Goal: Transaction & Acquisition: Purchase product/service

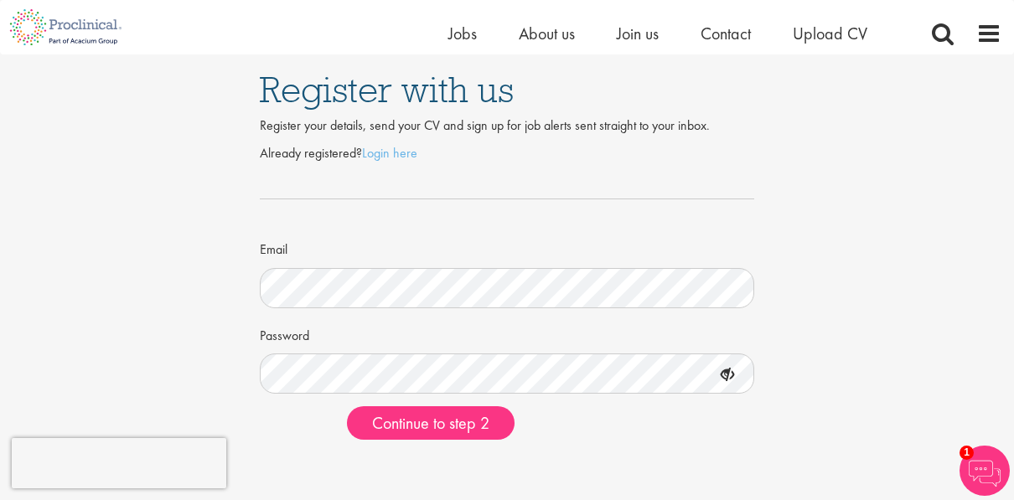
scroll to position [168, 0]
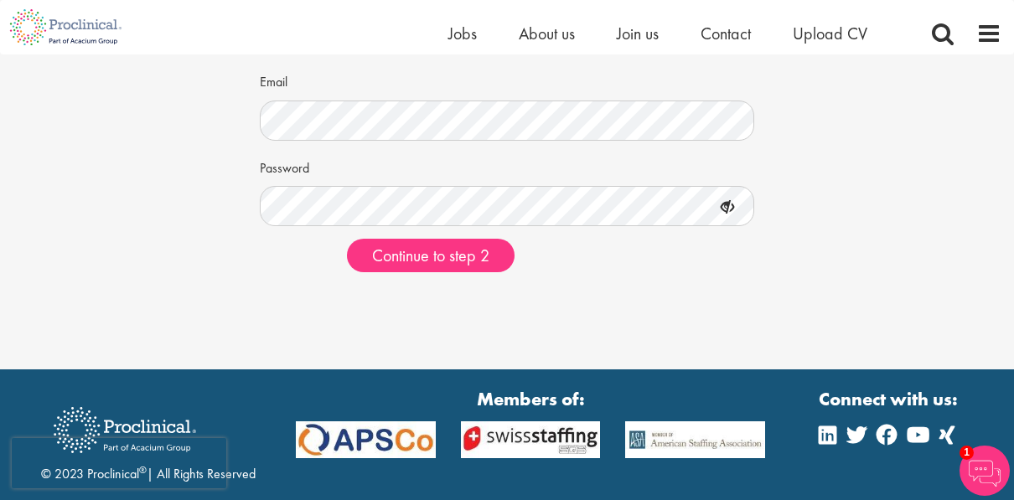
click at [721, 208] on icon at bounding box center [727, 208] width 29 height 29
click at [722, 208] on icon at bounding box center [727, 208] width 29 height 29
click at [725, 208] on icon at bounding box center [727, 208] width 29 height 29
click at [916, 257] on div "Register with us Register your details, send your CV and sign up for job alerts…" at bounding box center [506, 86] width 1039 height 399
click at [376, 267] on button "Continue to step 2" at bounding box center [431, 256] width 168 height 34
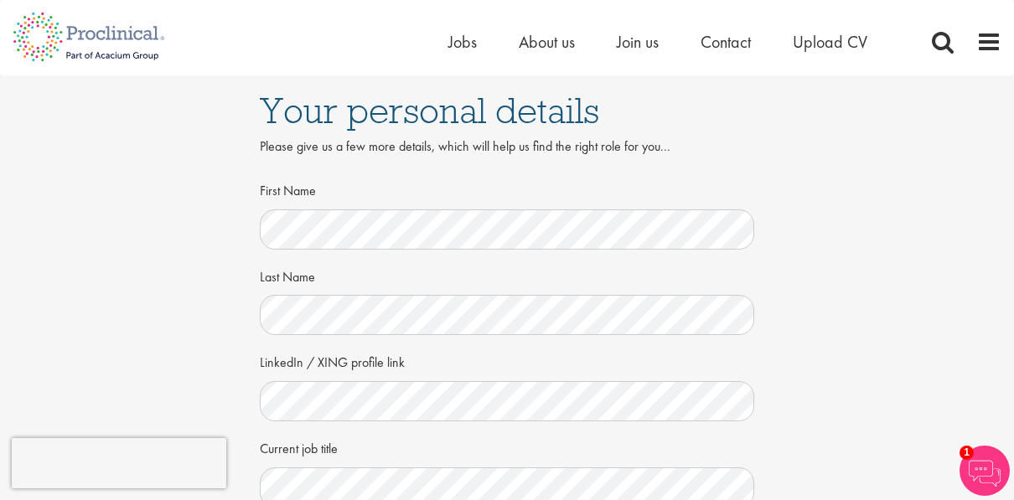
click at [80, 293] on div "Your personal details Please give us a few more details, which will help us fin…" at bounding box center [506, 458] width 1039 height 767
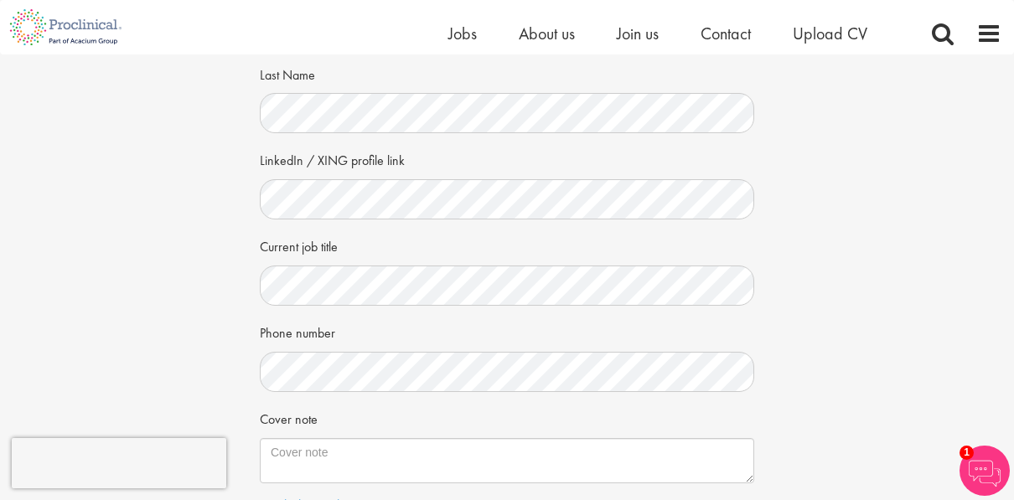
scroll to position [168, 0]
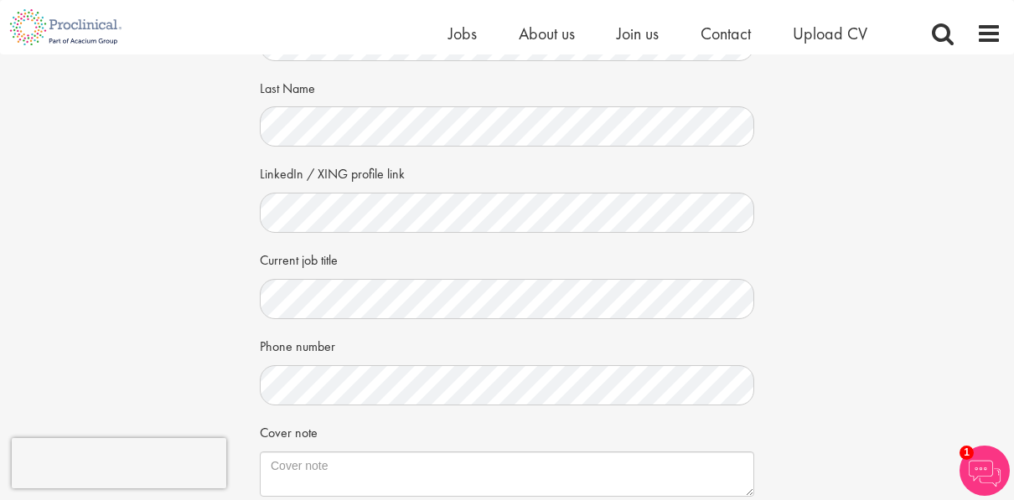
click at [982, 297] on div "Your personal details Please give us a few more details, which will help us fin…" at bounding box center [506, 270] width 1039 height 767
drag, startPoint x: 1001, startPoint y: 288, endPoint x: 996, endPoint y: 296, distance: 9.1
click at [1001, 288] on div "Your personal details Please give us a few more details, which will help us fin…" at bounding box center [506, 270] width 1039 height 767
click at [722, 340] on div "Phone number" at bounding box center [507, 369] width 495 height 74
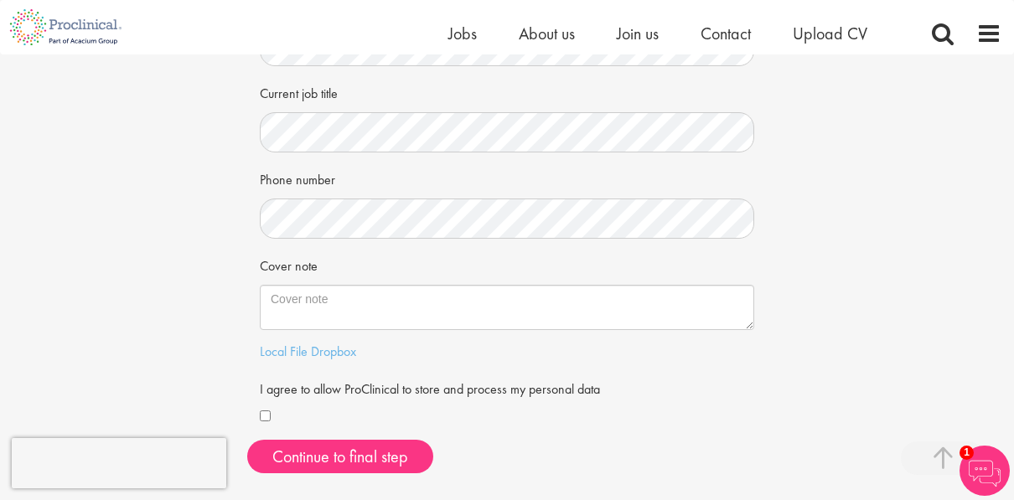
scroll to position [335, 0]
click at [213, 304] on div "Your personal details Please give us a few more details, which will help us fin…" at bounding box center [506, 102] width 1039 height 767
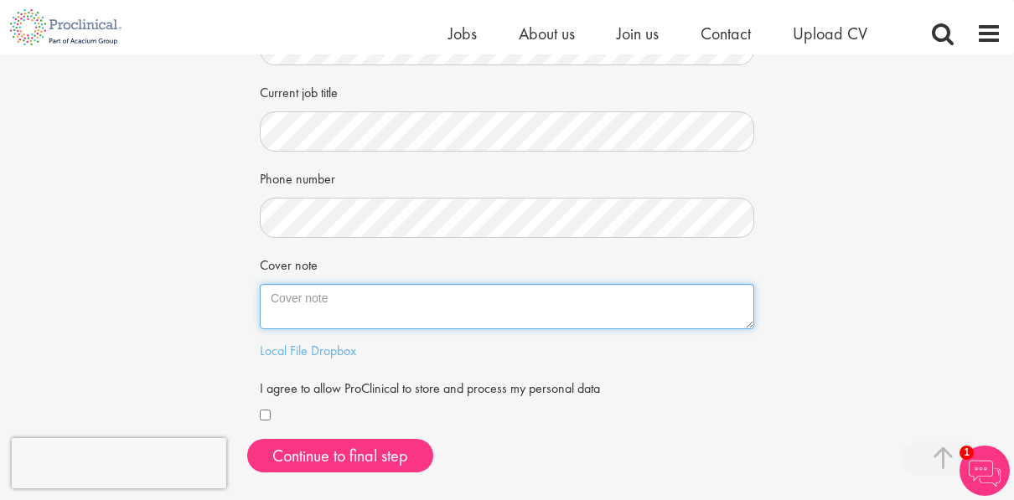
click at [324, 303] on textarea "Cover note" at bounding box center [507, 306] width 495 height 45
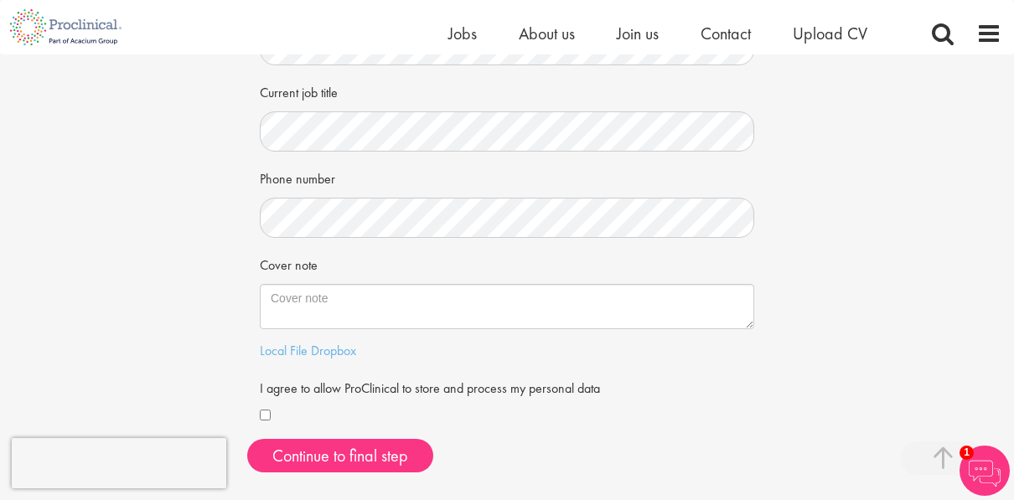
click at [172, 354] on div "Your personal details Please give us a few more details, which will help us fin…" at bounding box center [506, 102] width 1039 height 767
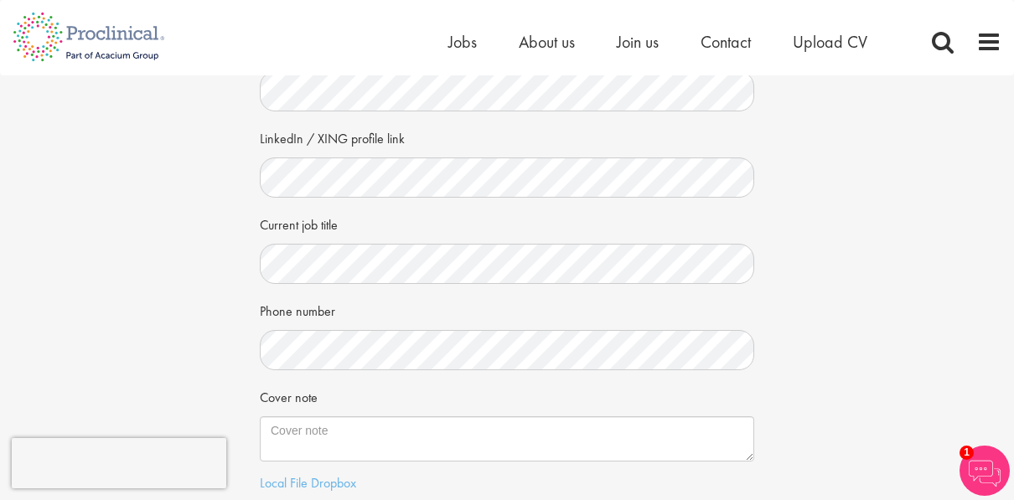
scroll to position [503, 0]
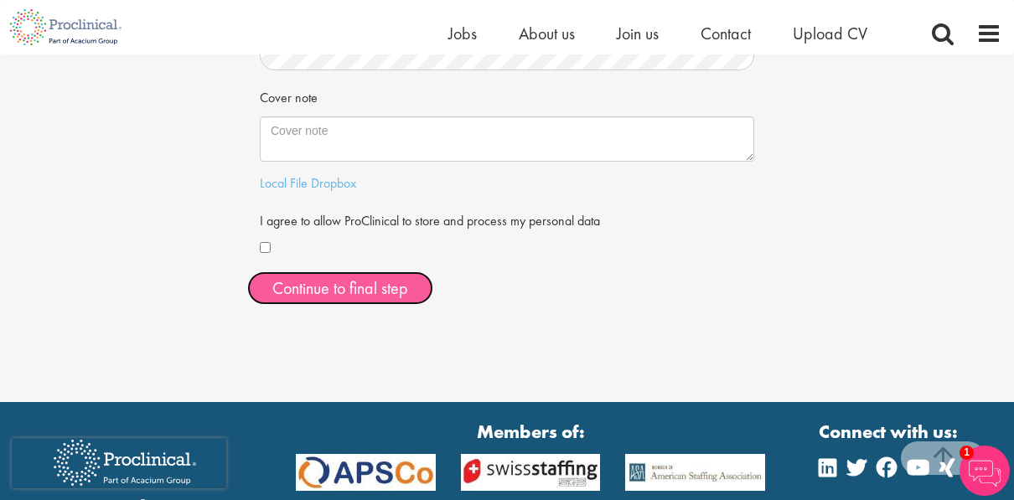
click at [331, 293] on button "Continue to final step" at bounding box center [340, 289] width 186 height 34
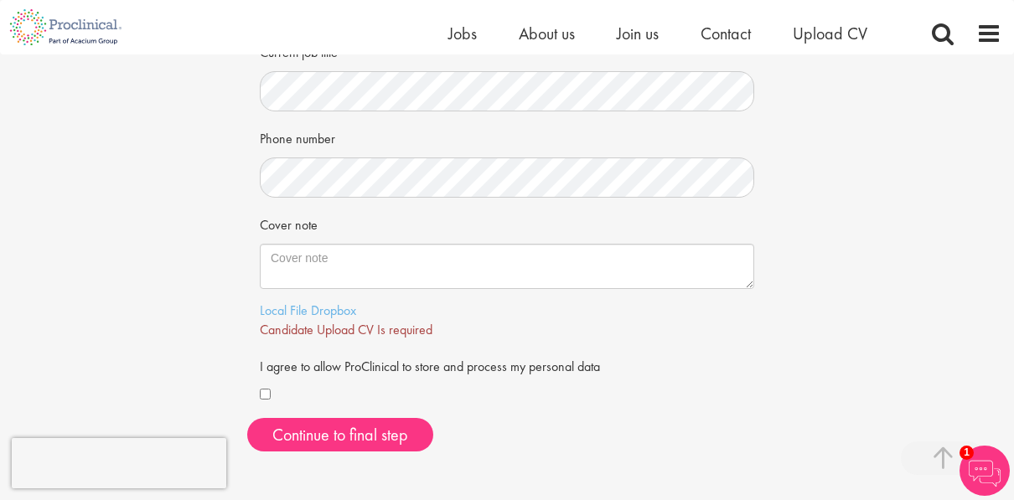
scroll to position [419, 0]
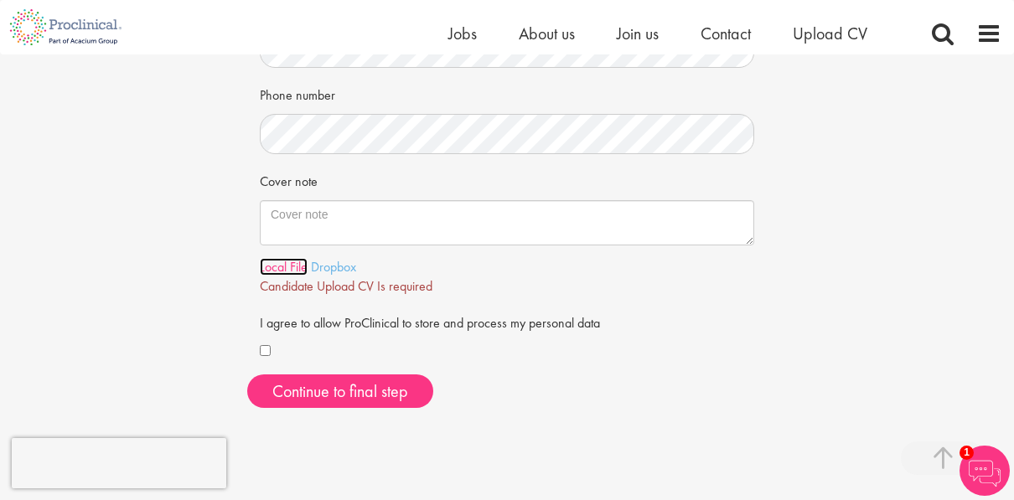
click at [297, 264] on link "Local File" at bounding box center [284, 267] width 48 height 18
click at [612, 304] on form "First Name Last Name LinkedIn / XING profile link Current job title Phone numbe…" at bounding box center [506, 49] width 469 height 626
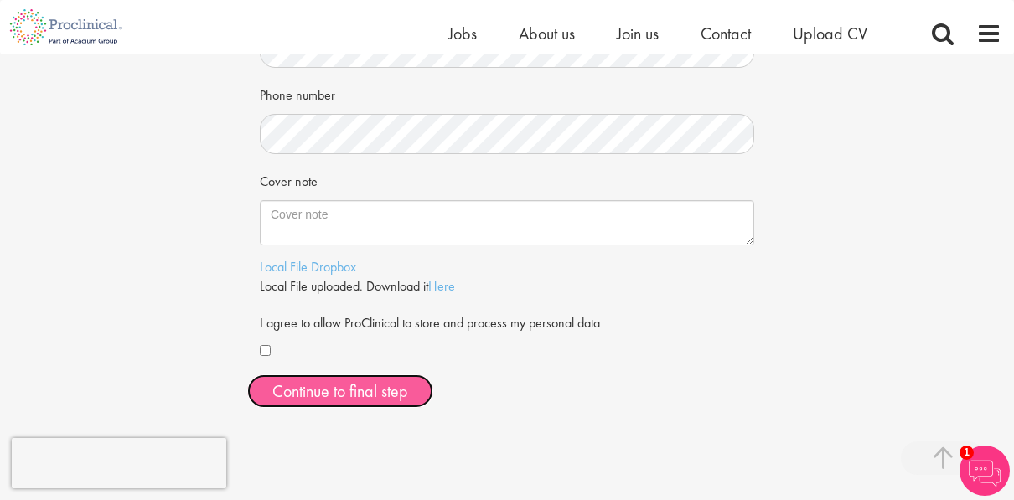
click at [325, 398] on span "Continue to final step" at bounding box center [340, 392] width 136 height 22
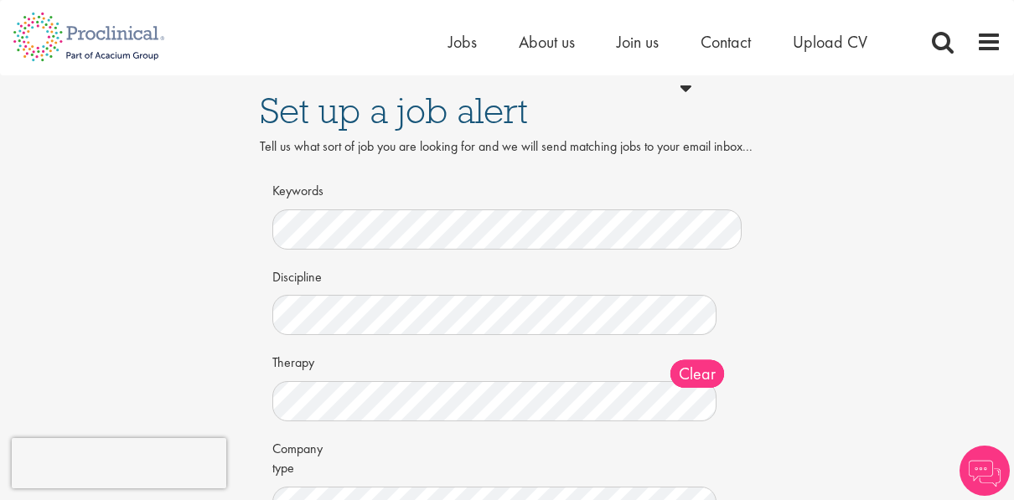
click at [458, 308] on div "Discipline Clear All Computer Science Data Science Recruitment Consultant Biome…" at bounding box center [506, 299] width 469 height 74
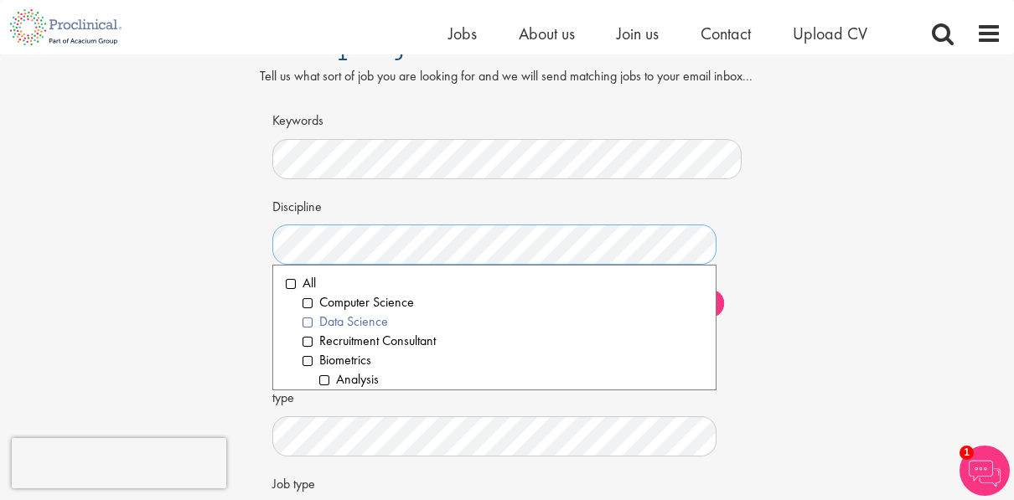
scroll to position [84, 0]
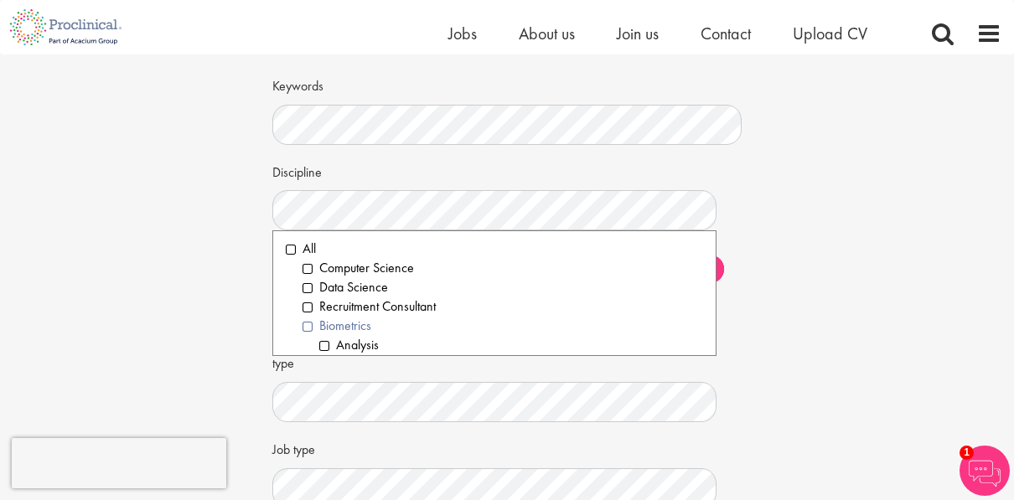
click at [310, 336] on li "Biometrics" at bounding box center [503, 326] width 401 height 19
click at [330, 298] on li "Data Science" at bounding box center [503, 287] width 401 height 19
click at [308, 278] on li "Computer Science" at bounding box center [503, 268] width 401 height 19
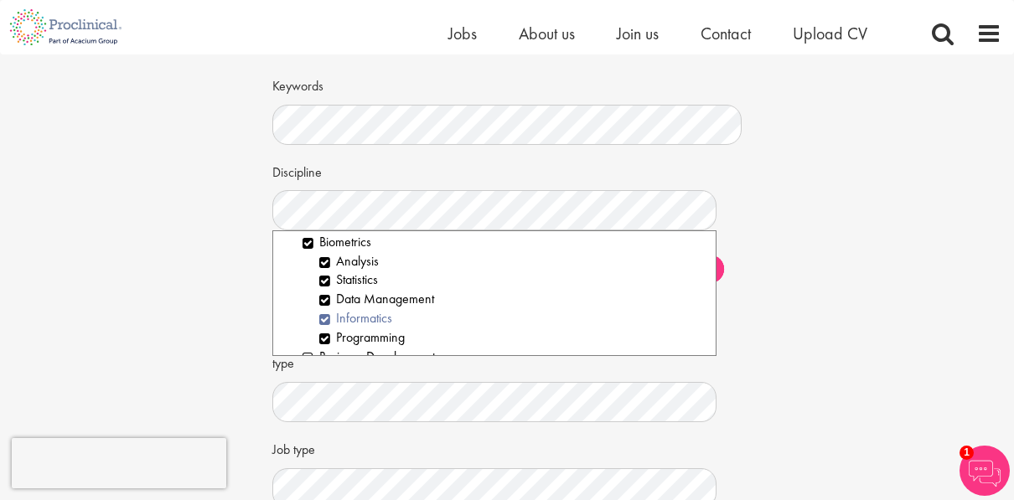
click at [322, 329] on li "Informatics" at bounding box center [511, 318] width 384 height 19
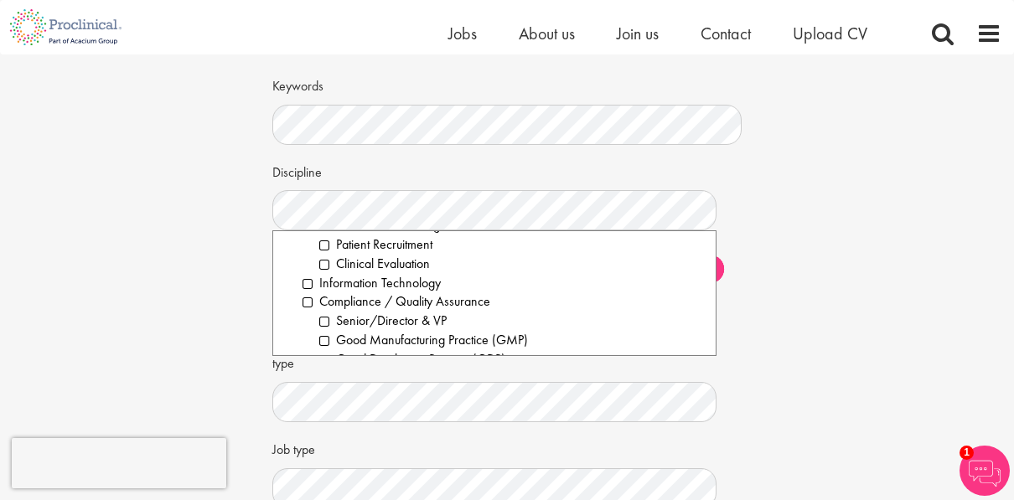
scroll to position [587, 0]
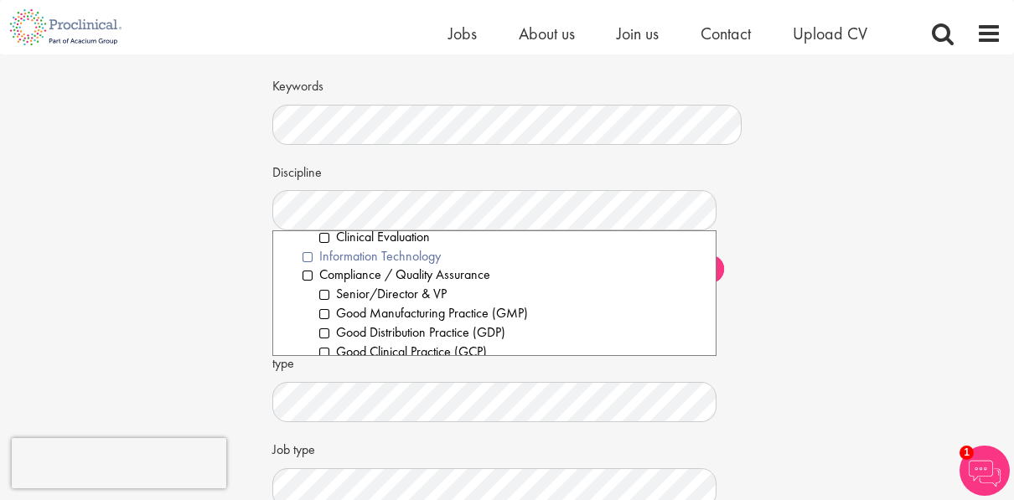
click at [311, 267] on li "Information Technology" at bounding box center [503, 256] width 401 height 19
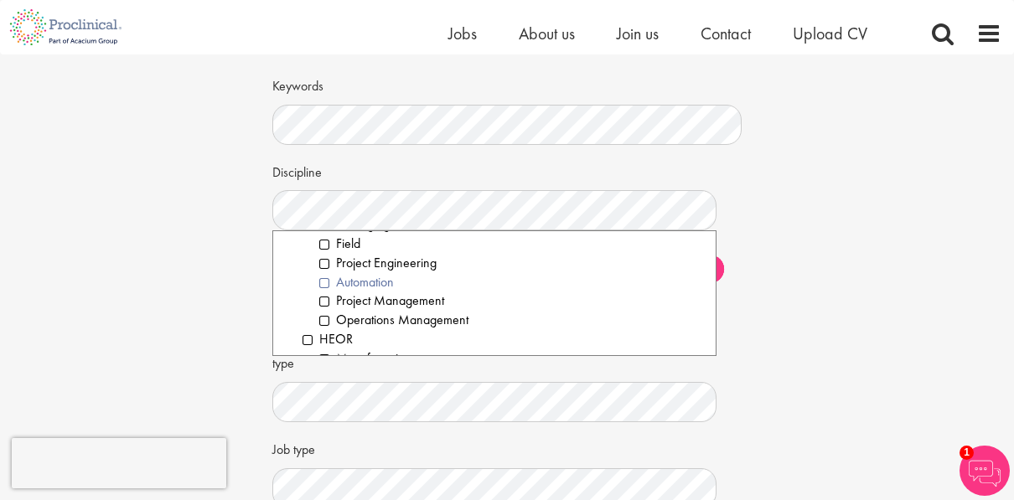
scroll to position [1006, 0]
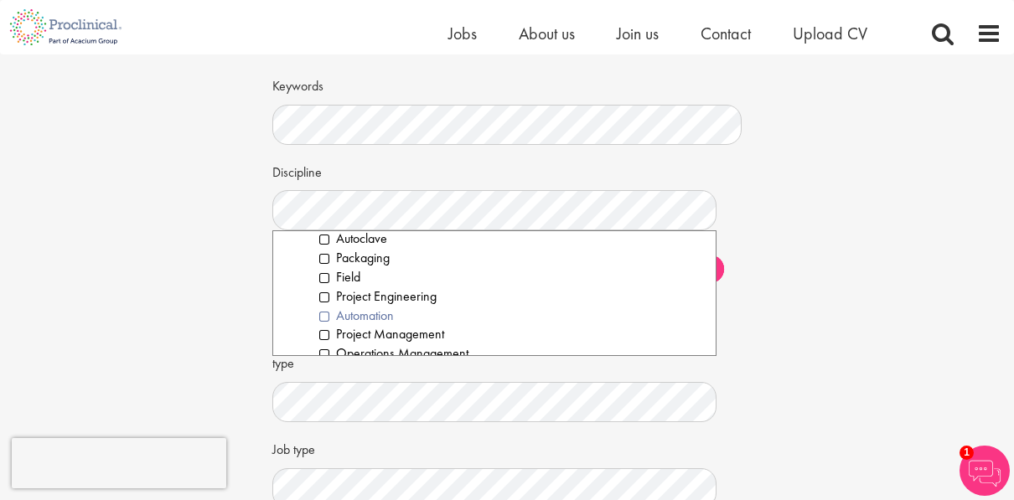
click at [382, 326] on li "Automation" at bounding box center [511, 316] width 384 height 19
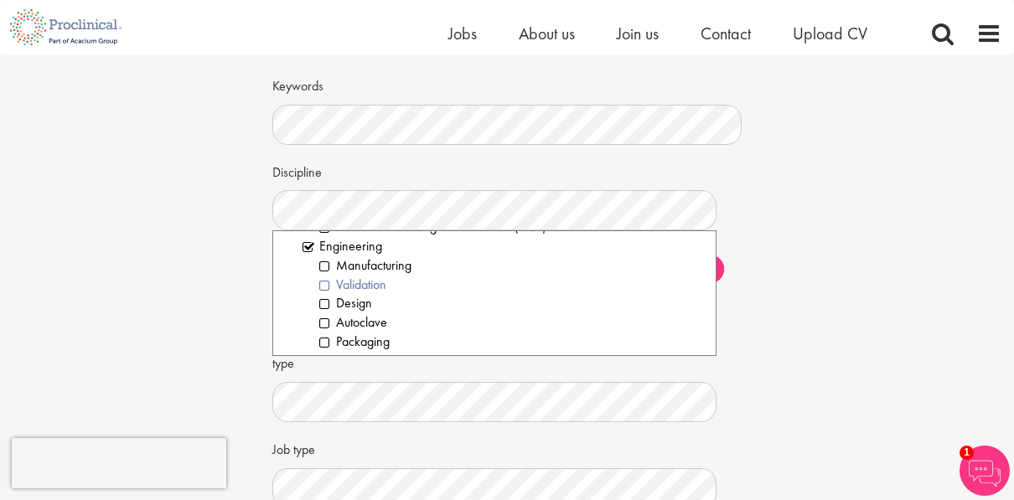
click at [369, 295] on li "Validation" at bounding box center [511, 285] width 384 height 19
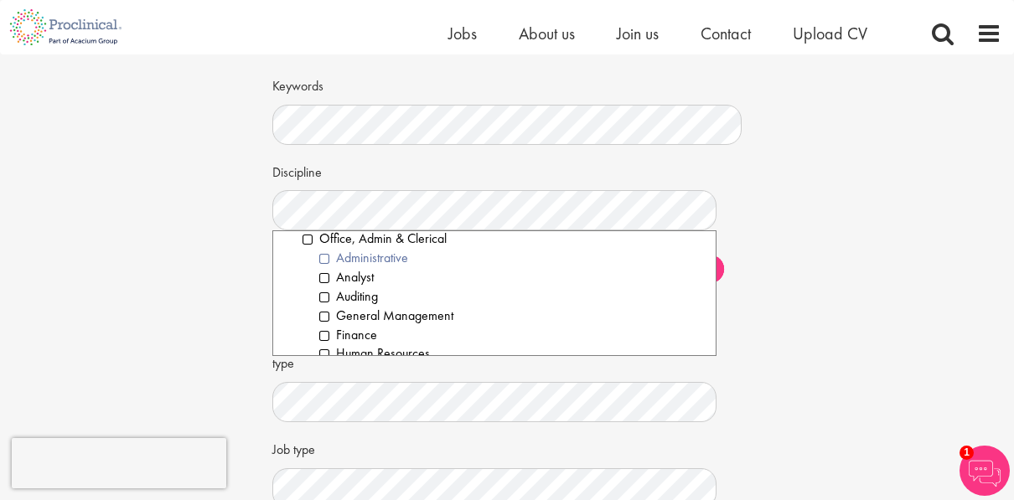
scroll to position [1760, 0]
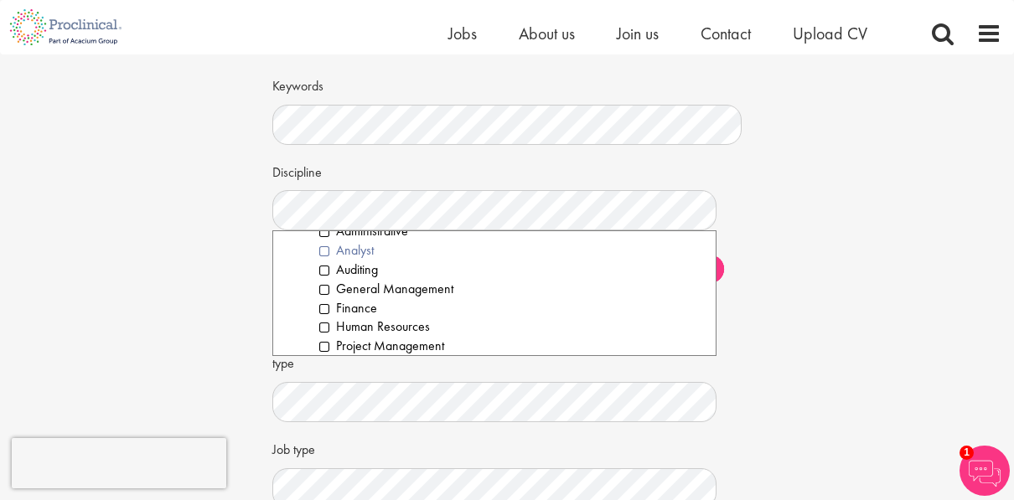
click at [367, 261] on li "Analyst" at bounding box center [511, 250] width 384 height 19
click at [355, 319] on li "Finance" at bounding box center [511, 308] width 384 height 19
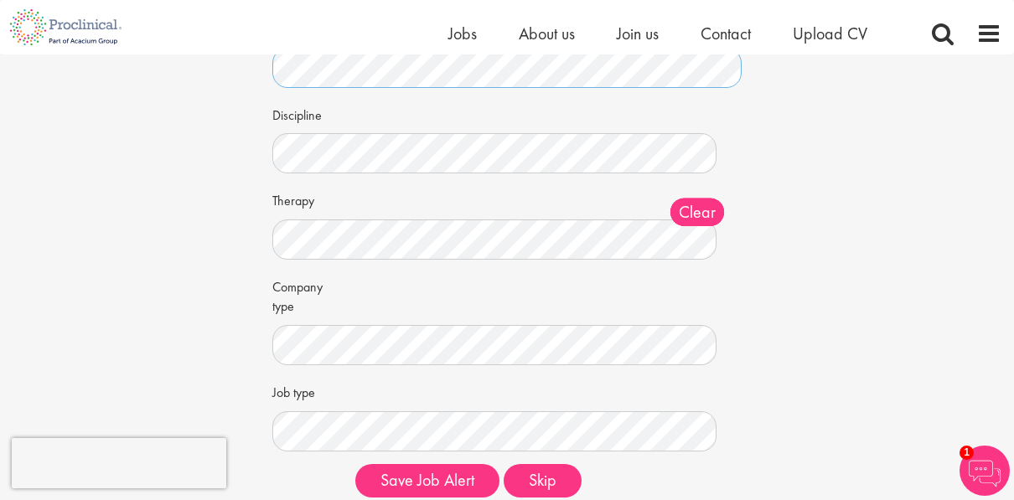
scroll to position [168, 0]
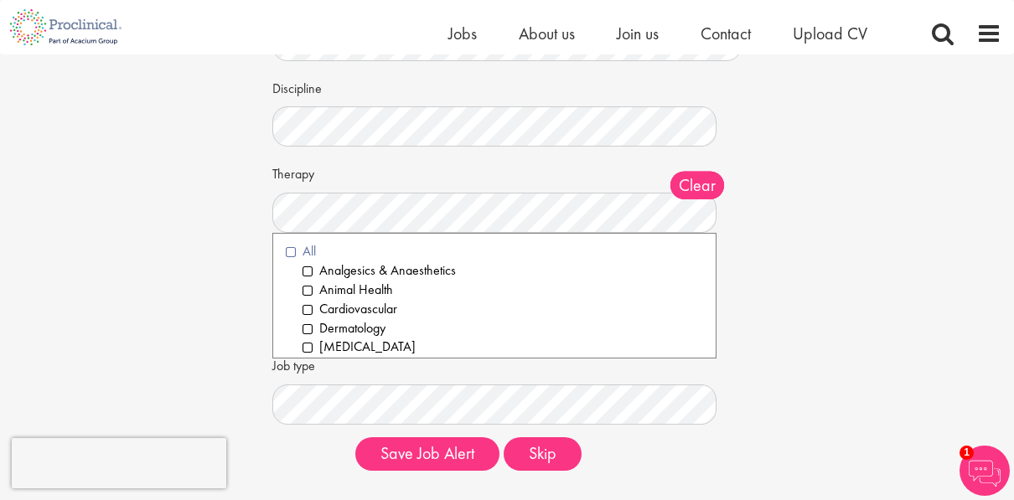
click at [288, 262] on li "All" at bounding box center [494, 251] width 417 height 19
click at [263, 272] on div "Keywords Discipline Clear All Computer Science Data Science Recruitment Consult…" at bounding box center [507, 235] width 495 height 496
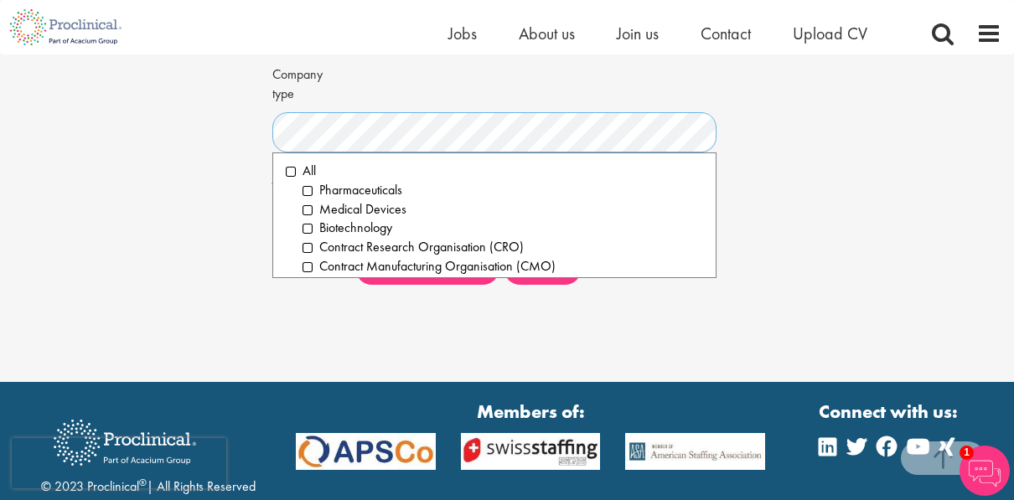
scroll to position [419, 0]
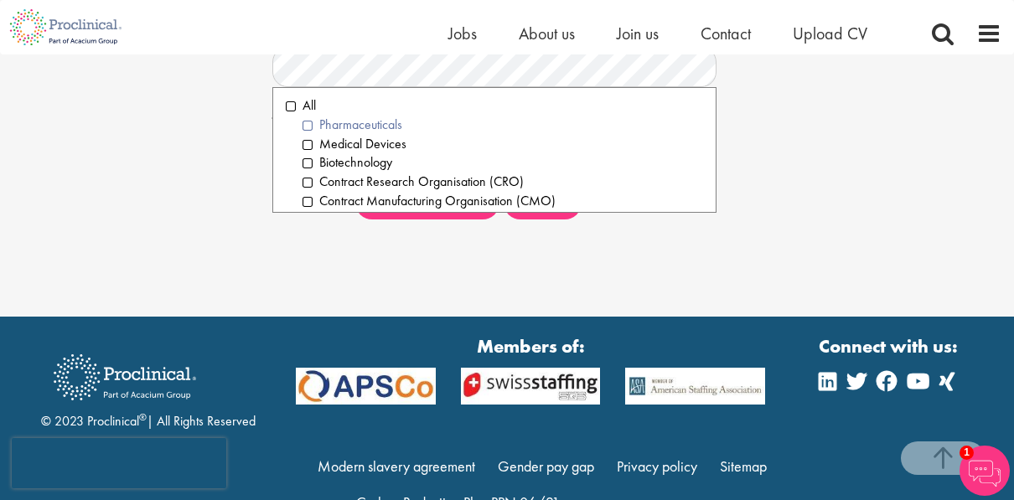
click at [314, 135] on li "Pharmaceuticals" at bounding box center [503, 125] width 401 height 19
click at [320, 173] on li "Biotechnology" at bounding box center [503, 162] width 401 height 19
click at [321, 192] on li "Contract Research Organisation (CRO)" at bounding box center [503, 182] width 401 height 19
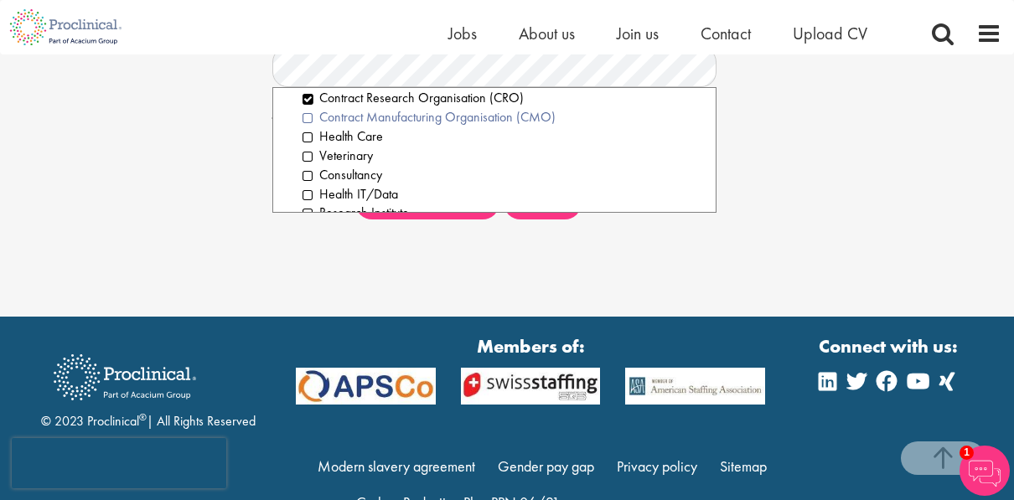
click at [388, 127] on li "Contract Manufacturing Organisation (CMO)" at bounding box center [503, 117] width 401 height 19
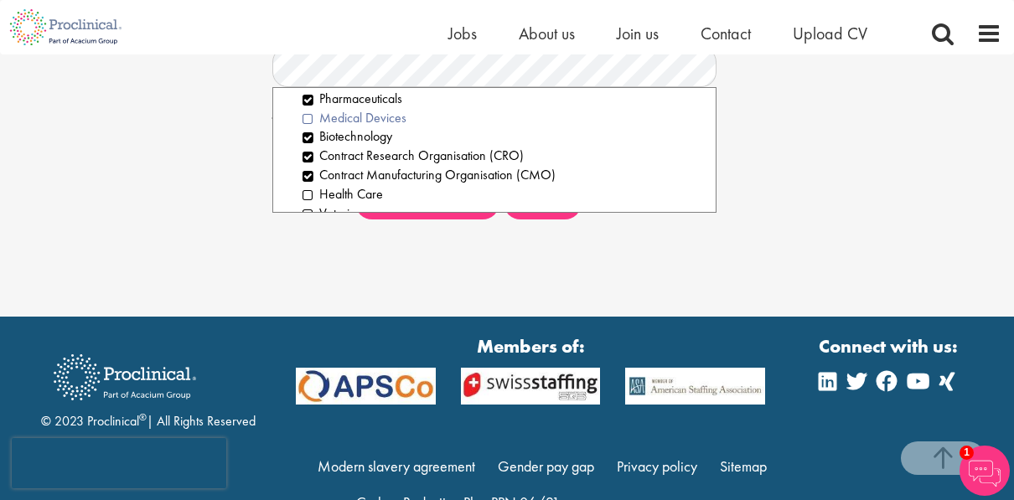
scroll to position [0, 0]
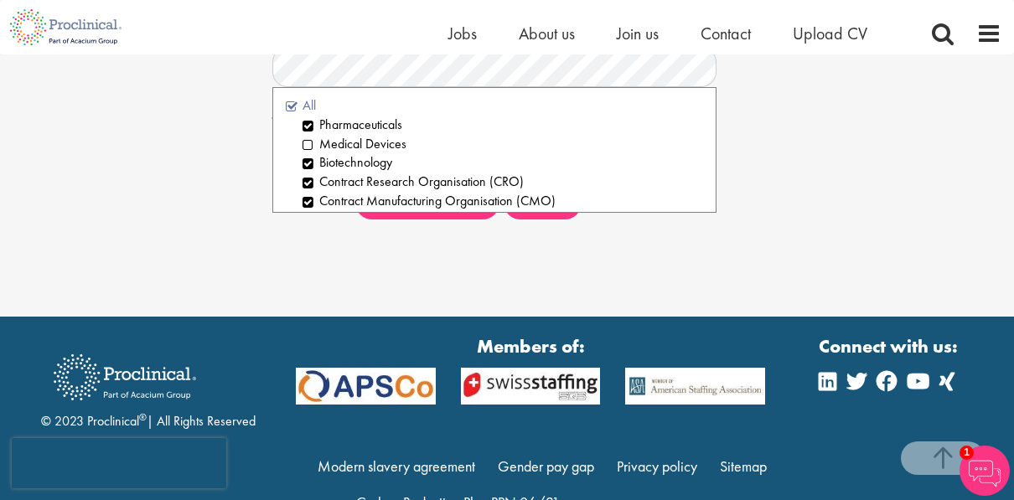
click at [295, 116] on li "All" at bounding box center [494, 105] width 417 height 19
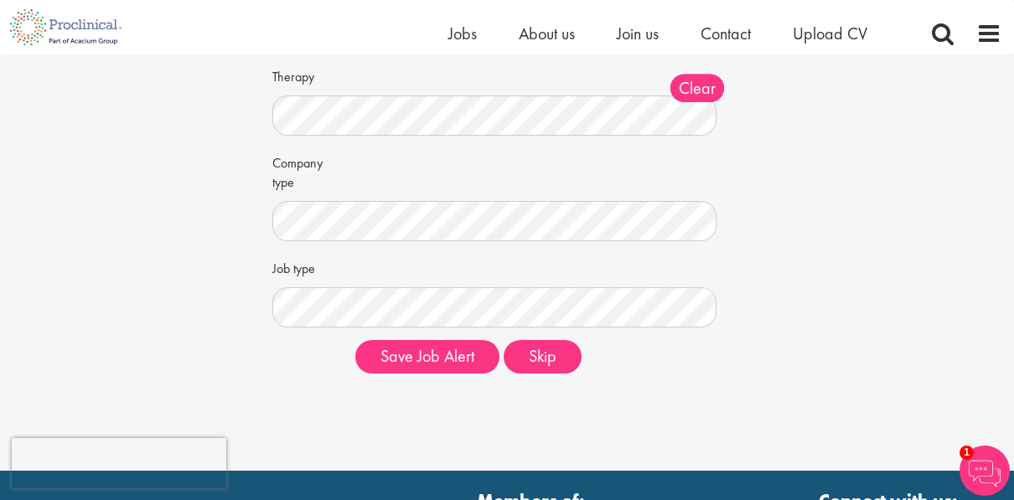
scroll to position [335, 0]
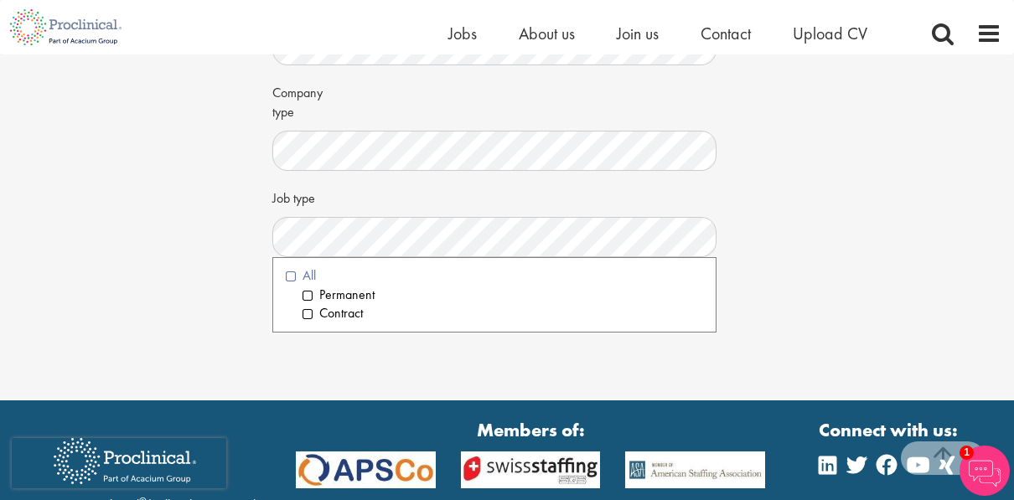
click at [307, 286] on li "All" at bounding box center [494, 276] width 417 height 19
click at [189, 291] on div "Set up a job alert Tell us what sort of job you are looking for and we will sen…" at bounding box center [506, 18] width 1039 height 598
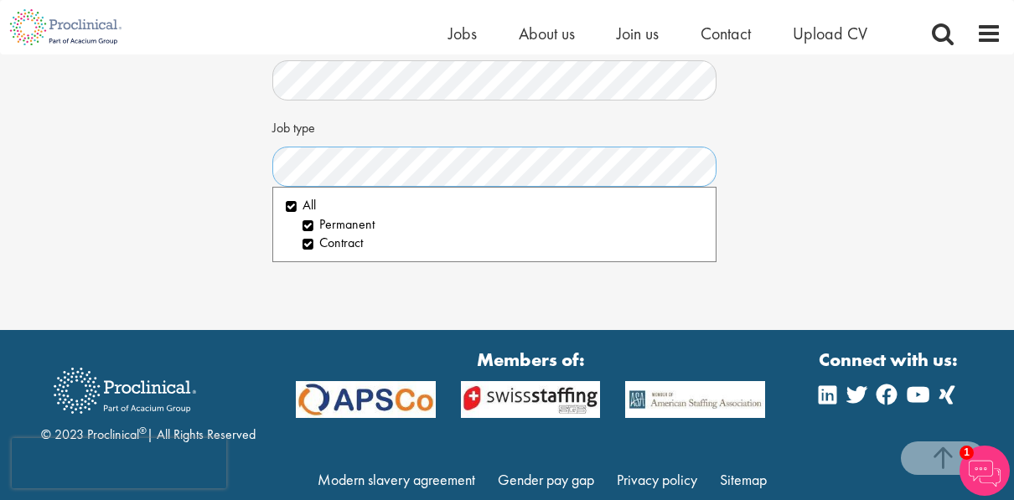
scroll to position [490, 0]
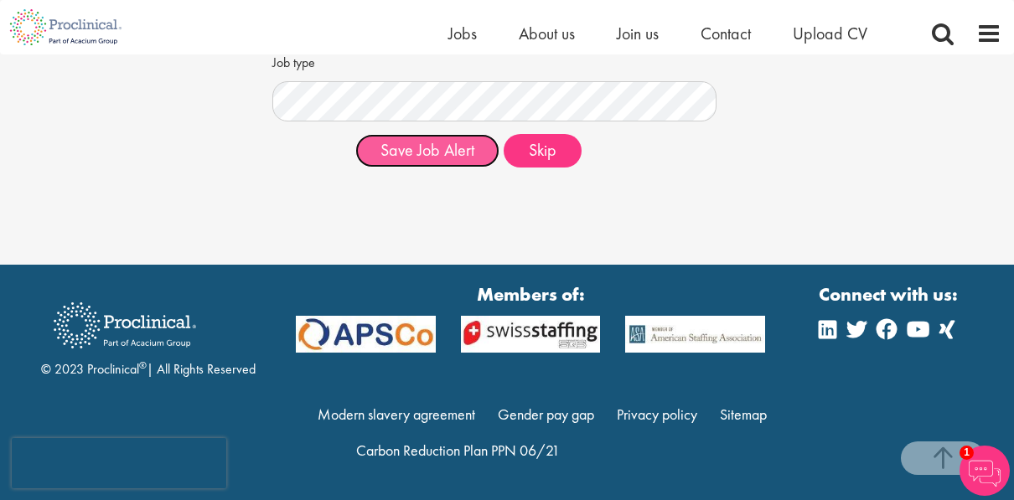
click at [448, 153] on button "Save Job Alert" at bounding box center [427, 151] width 144 height 34
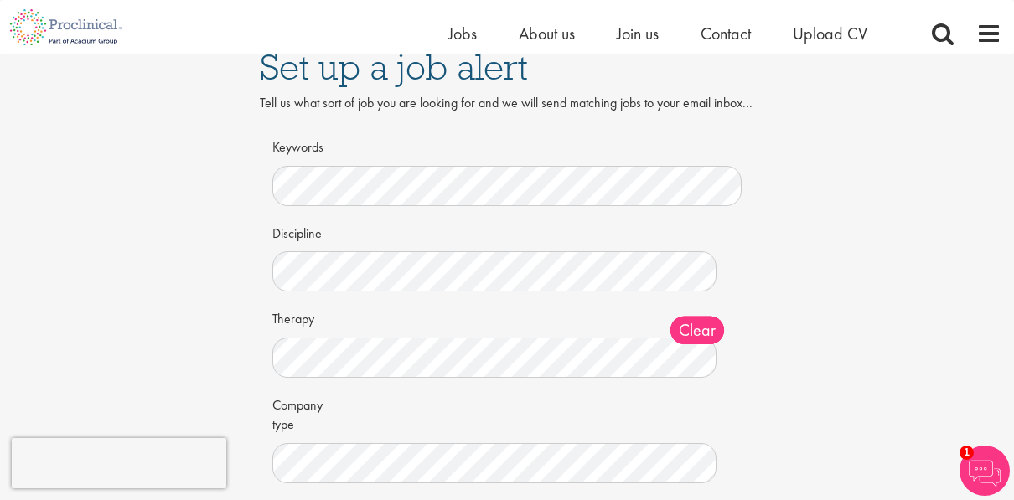
scroll to position [0, 0]
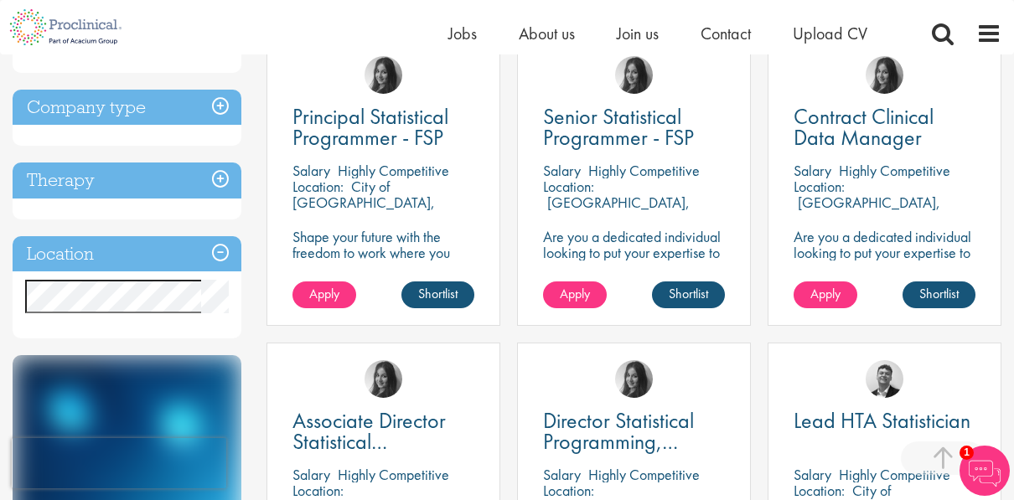
scroll to position [335, 0]
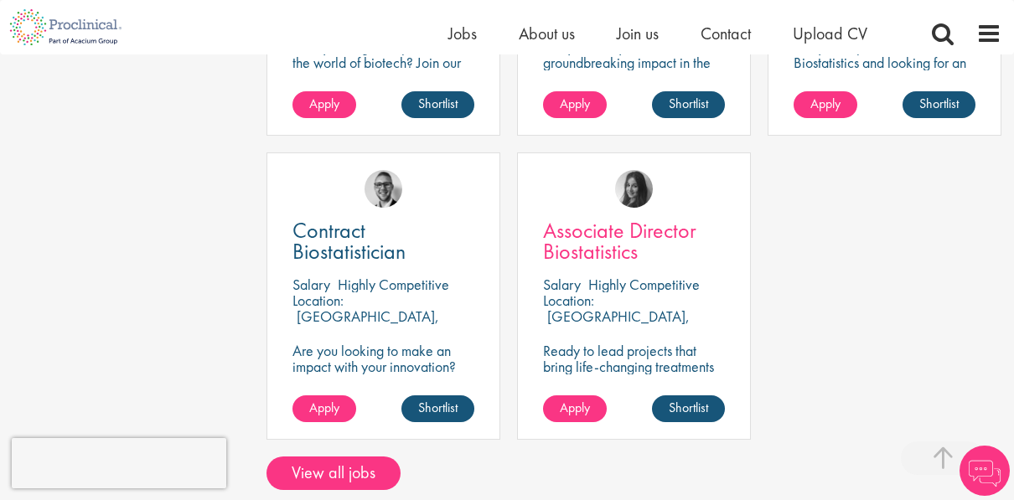
scroll to position [1090, 0]
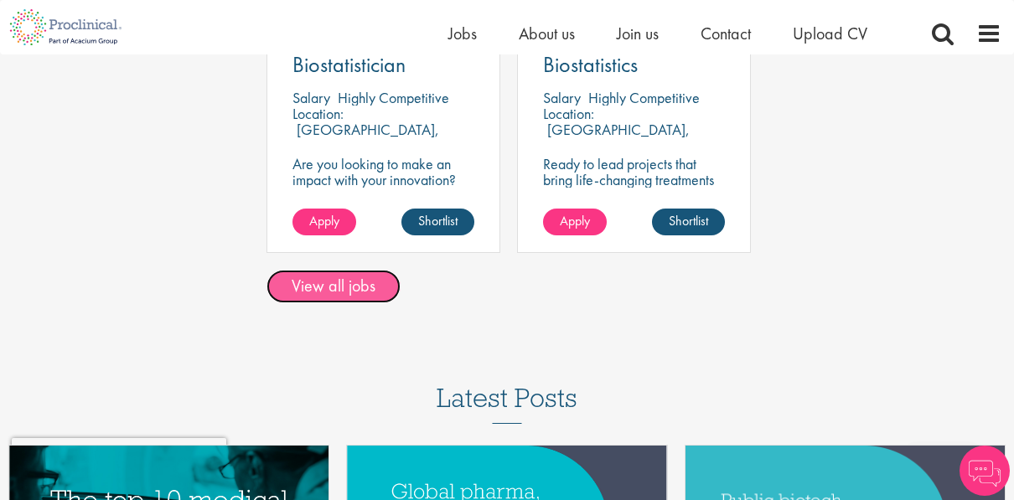
click at [332, 282] on link "View all jobs" at bounding box center [334, 287] width 134 height 34
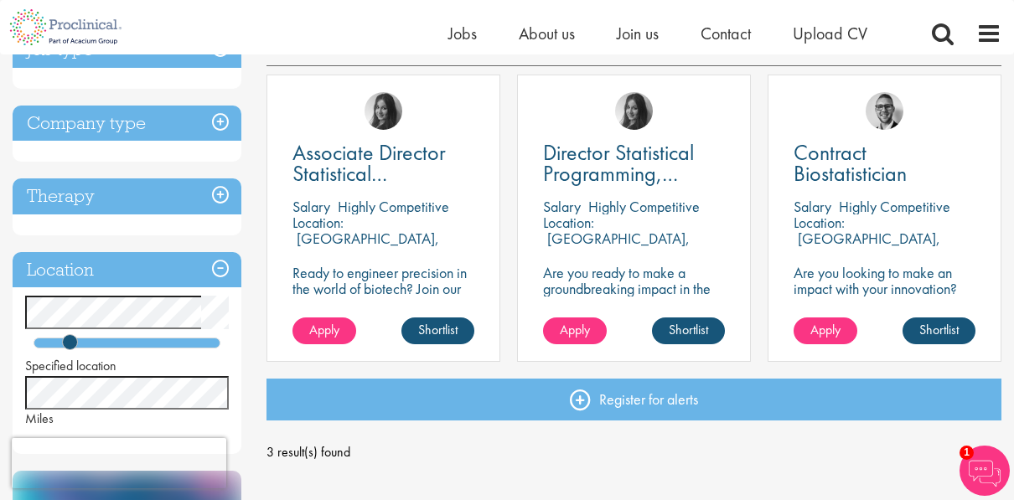
scroll to position [335, 0]
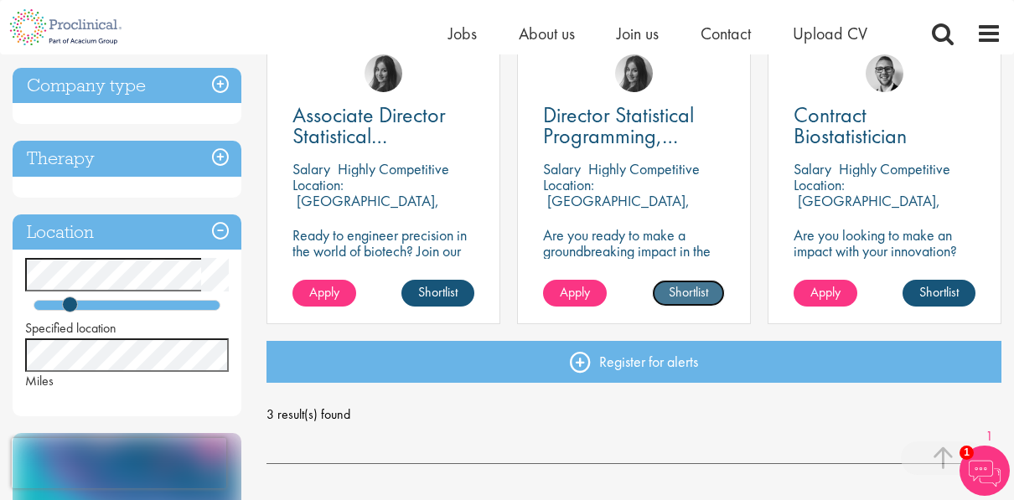
click at [666, 287] on link "Shortlist" at bounding box center [688, 293] width 73 height 27
click at [666, 296] on link "Shortlisted" at bounding box center [682, 293] width 86 height 27
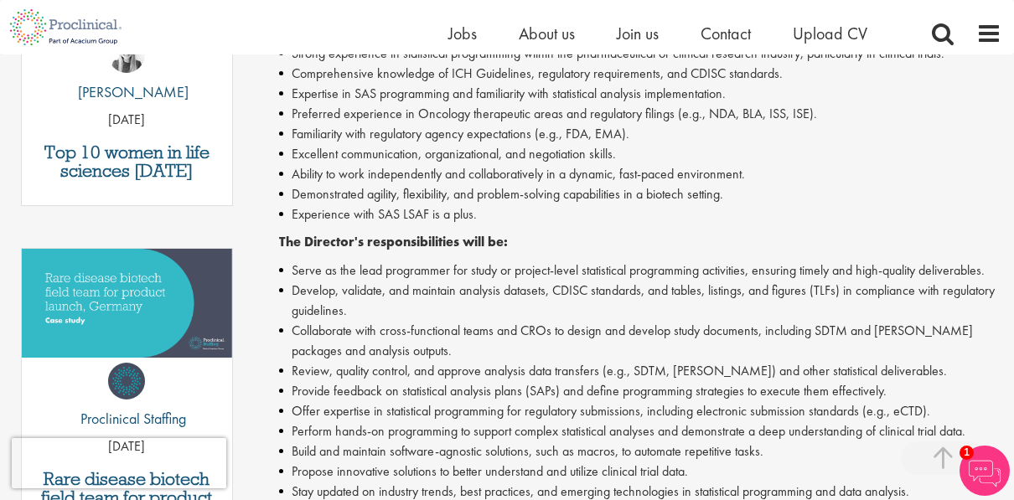
scroll to position [922, 0]
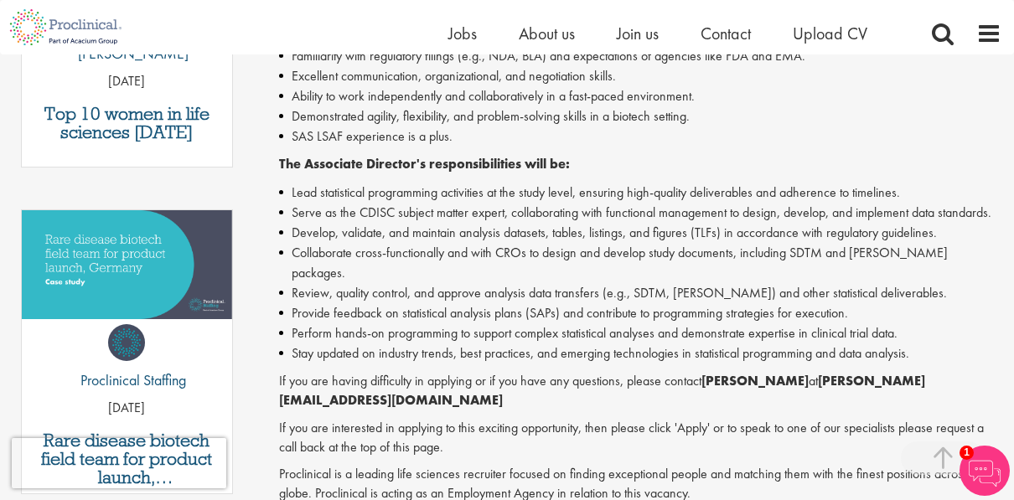
scroll to position [838, 0]
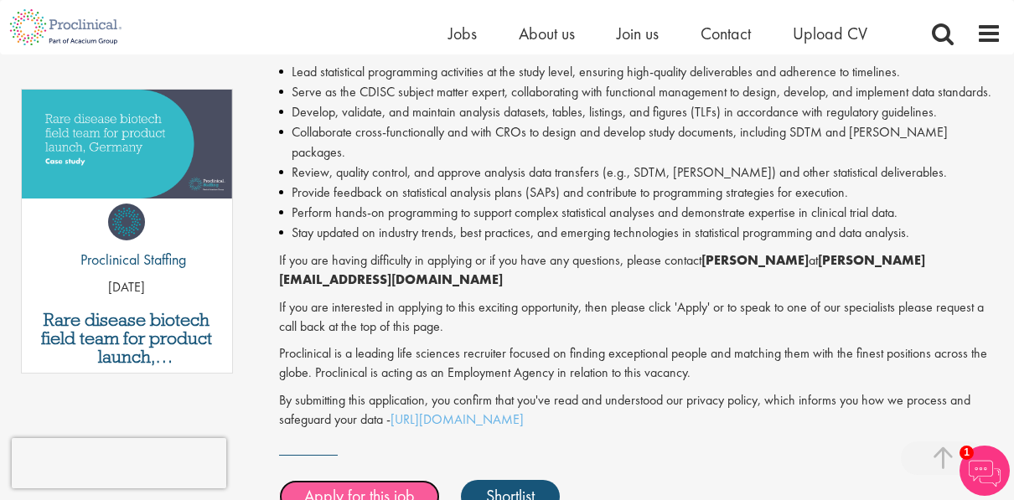
click at [384, 480] on link "Apply for this job" at bounding box center [359, 497] width 161 height 34
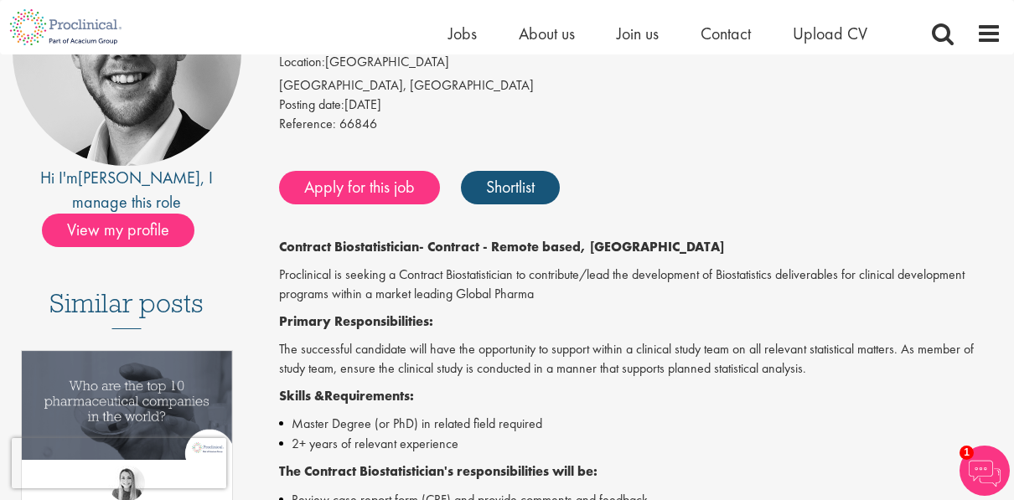
scroll to position [251, 0]
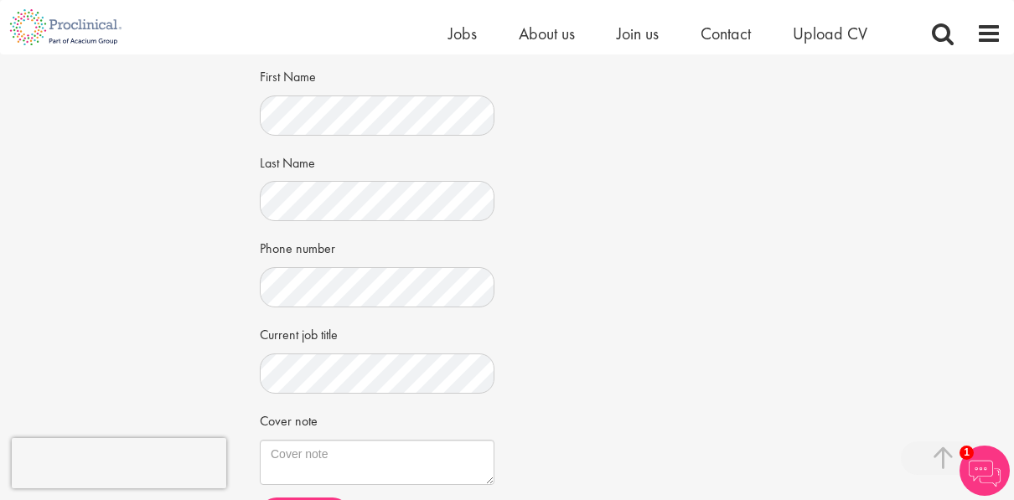
scroll to position [419, 0]
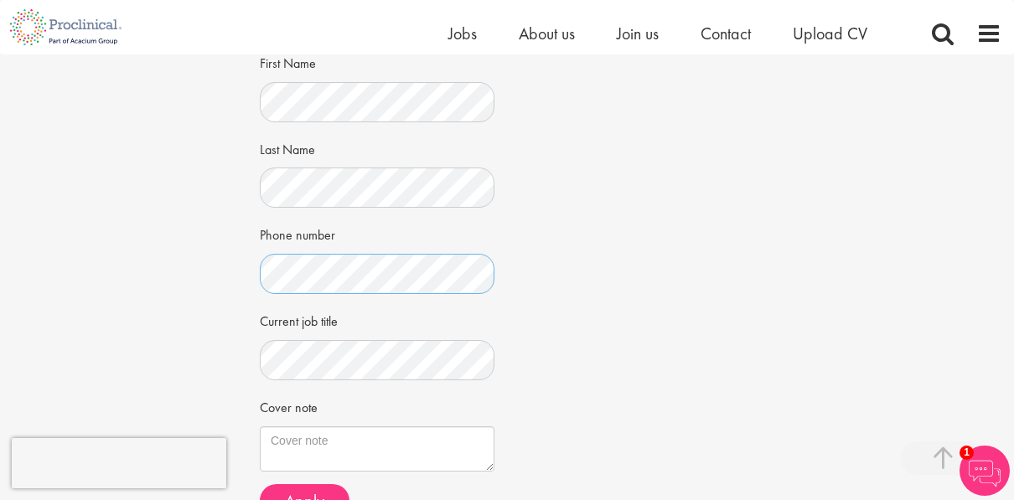
click at [240, 251] on div "Apply Job information Associate Director Statistical Programming, Oncology Loca…" at bounding box center [506, 95] width 1039 height 920
click at [235, 248] on div "Apply Job information Associate Director Statistical Programming, Oncology Loca…" at bounding box center [506, 95] width 1039 height 920
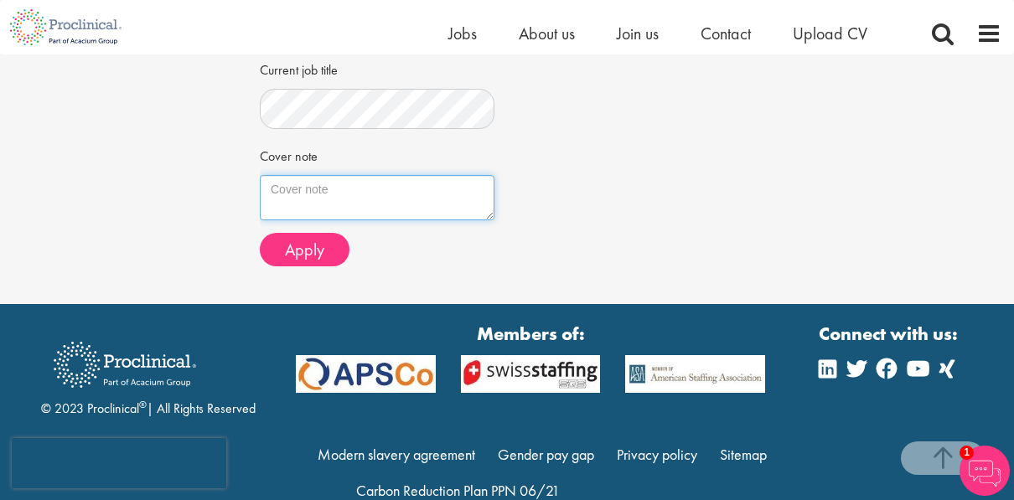
click at [341, 192] on textarea "Cover note" at bounding box center [377, 197] width 235 height 45
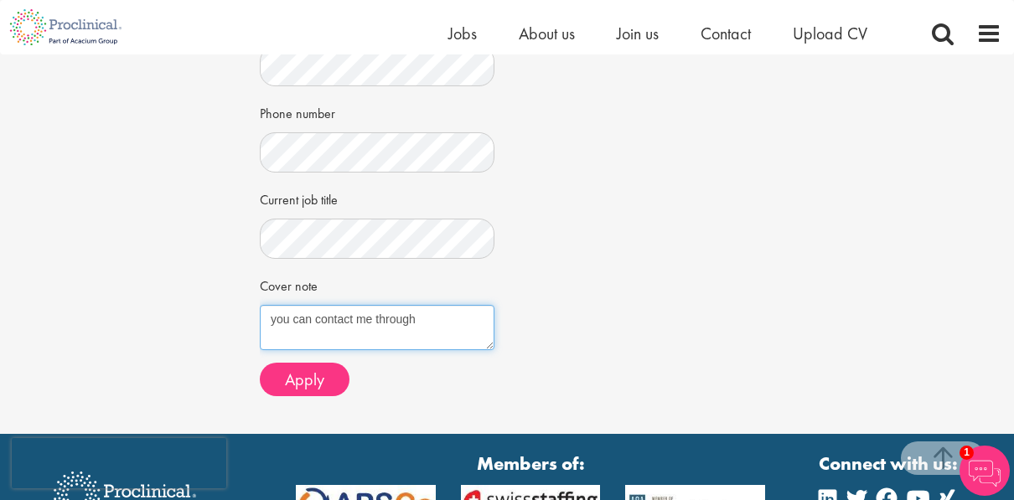
scroll to position [503, 0]
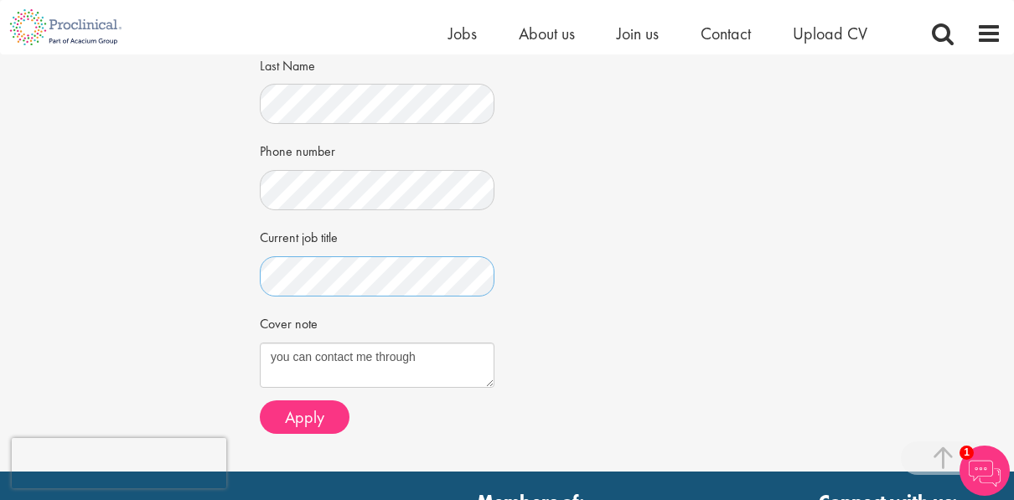
click at [216, 259] on div "Apply Job information Associate Director Statistical Programming, Oncology Loca…" at bounding box center [506, 12] width 1039 height 920
click at [448, 350] on textarea "you can contact me through" at bounding box center [377, 365] width 235 height 45
paste textarea "wang58.steve@outlook.com"
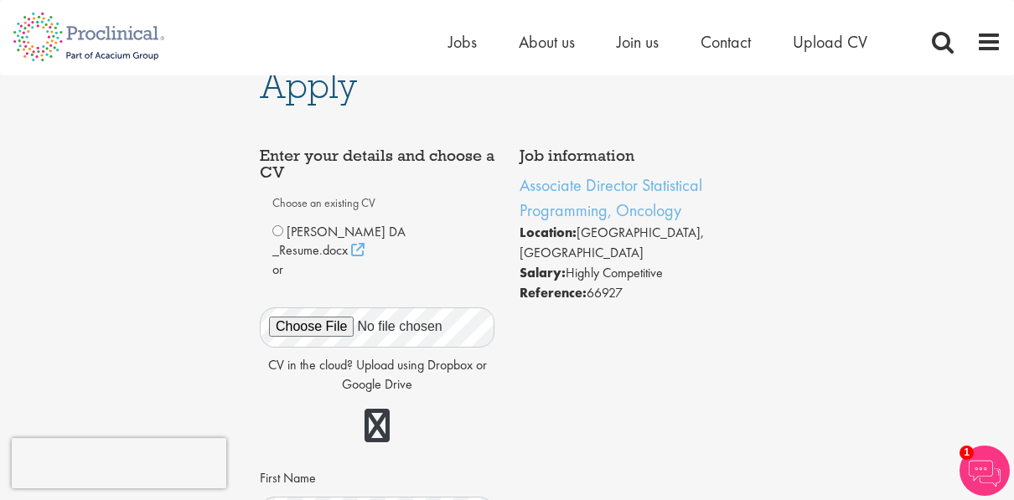
scroll to position [0, 0]
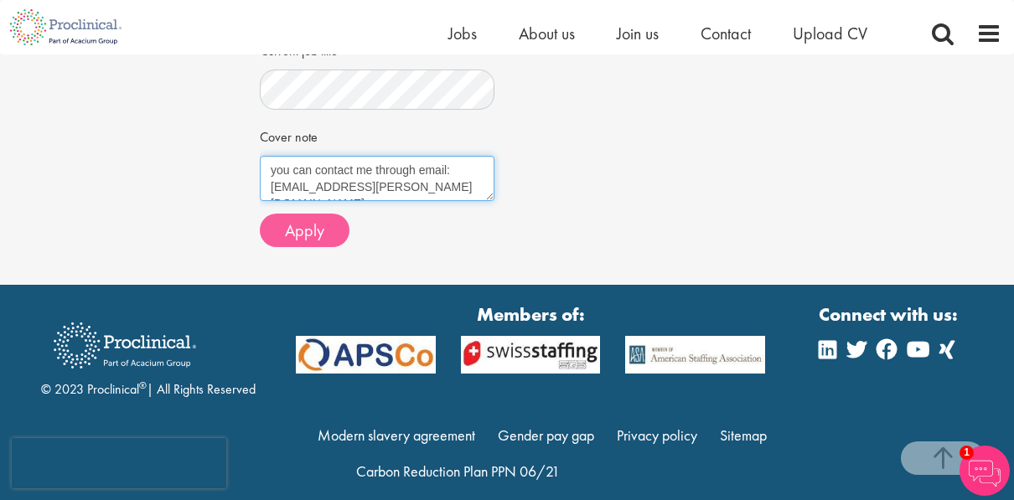
type textarea "you can contact me through email: wang58.steve@outlook.com"
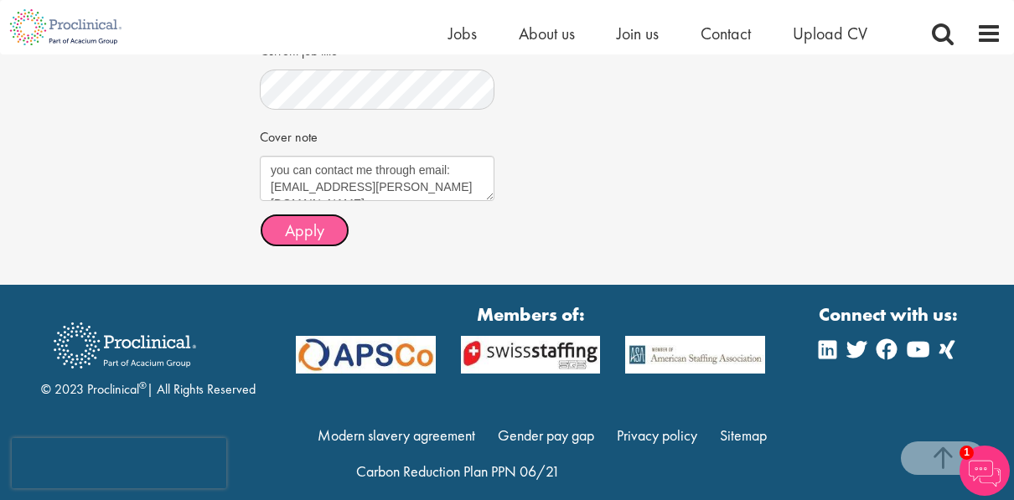
click at [310, 220] on span "Apply" at bounding box center [304, 231] width 39 height 22
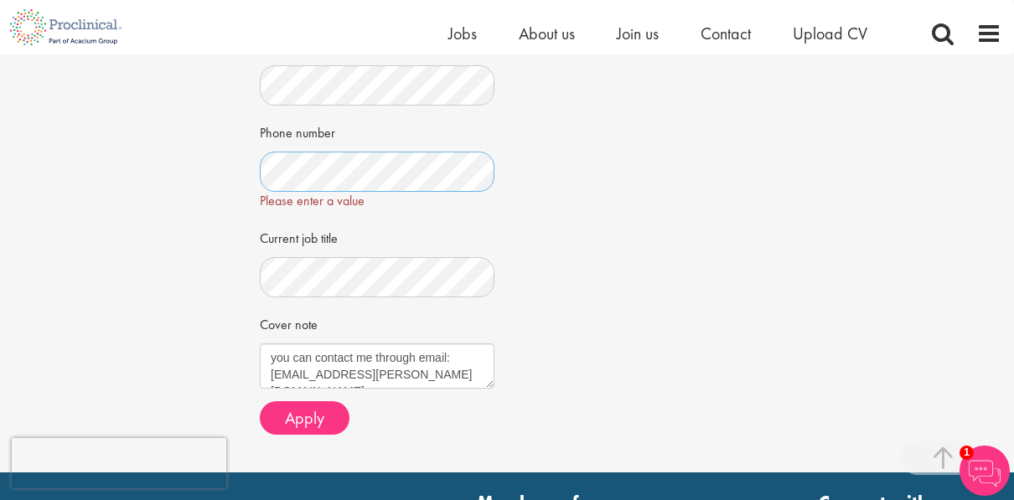
scroll to position [486, 0]
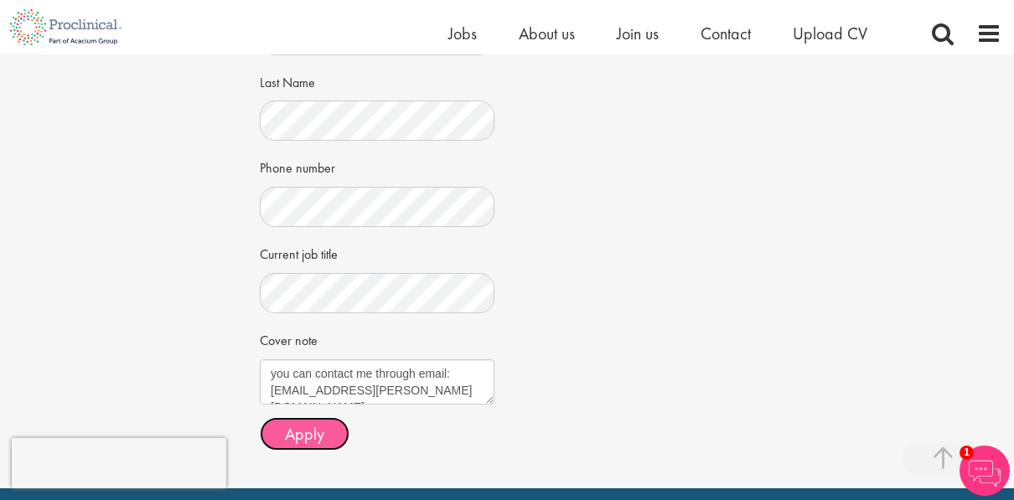
click at [285, 423] on span "Apply" at bounding box center [304, 434] width 39 height 22
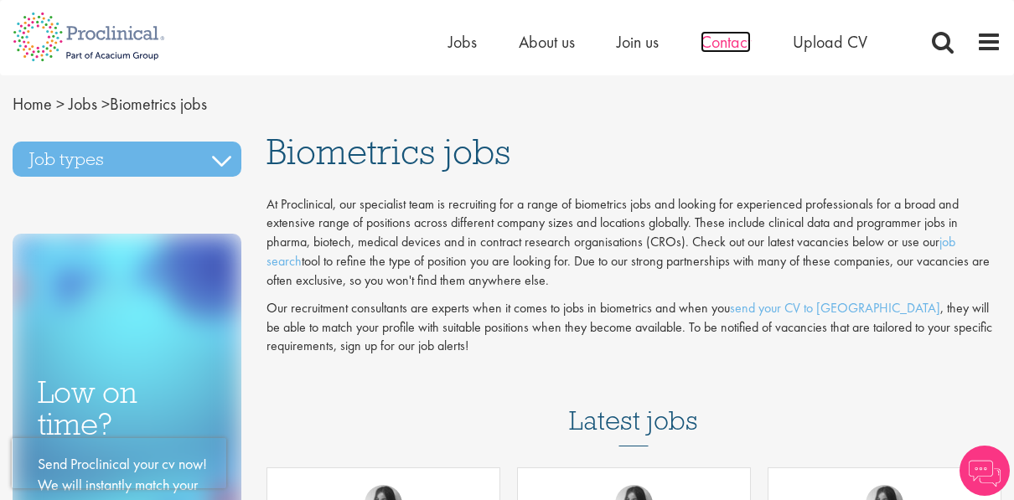
drag, startPoint x: 0, startPoint y: 0, endPoint x: 731, endPoint y: 39, distance: 732.0
click at [731, 39] on span "Contact" at bounding box center [726, 42] width 50 height 22
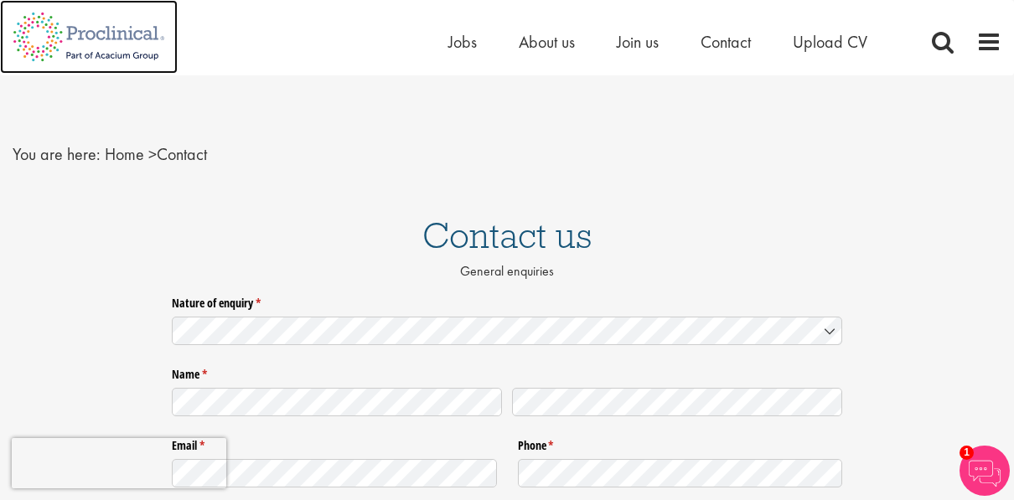
click at [61, 39] on img at bounding box center [89, 37] width 178 height 74
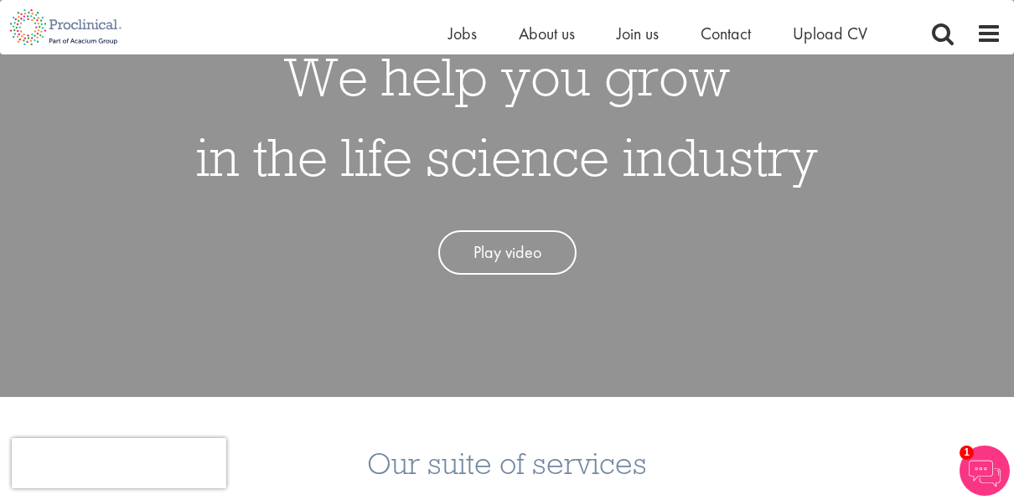
scroll to position [335, 0]
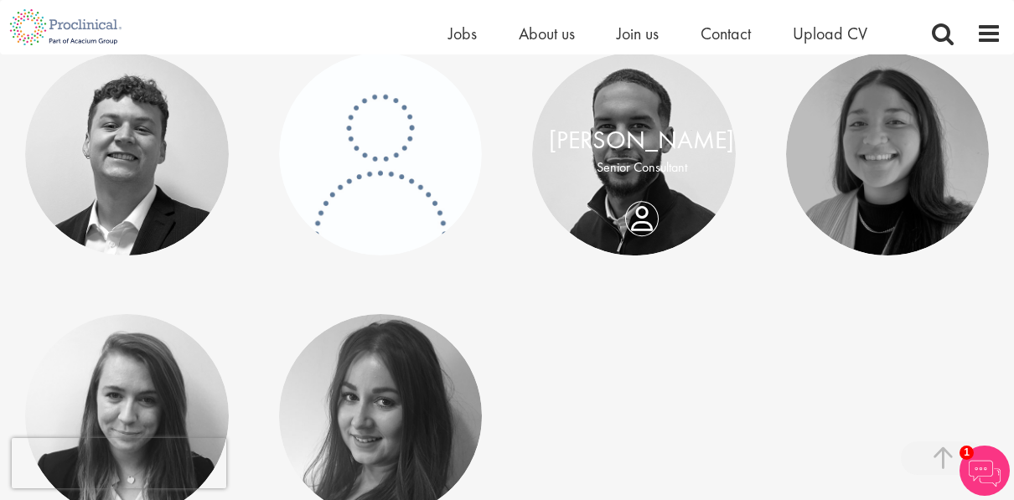
scroll to position [253, 0]
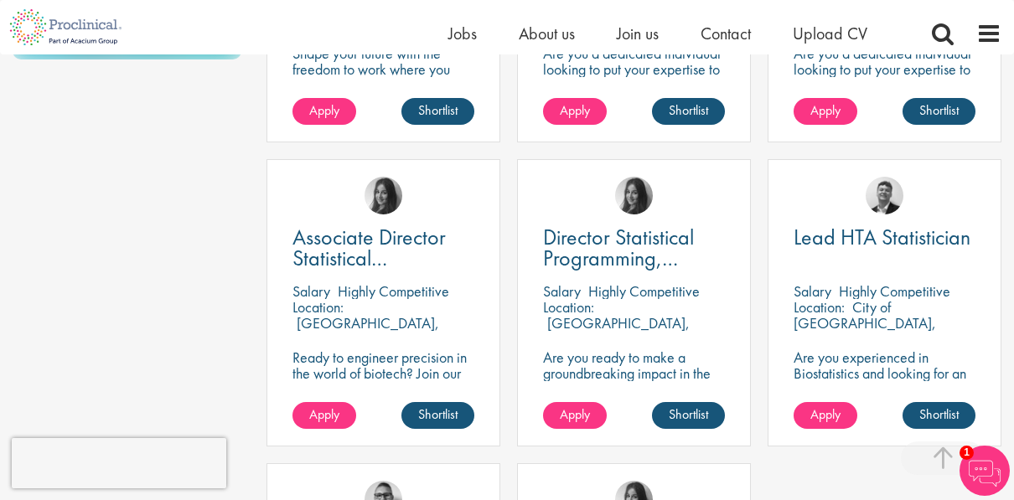
scroll to position [419, 0]
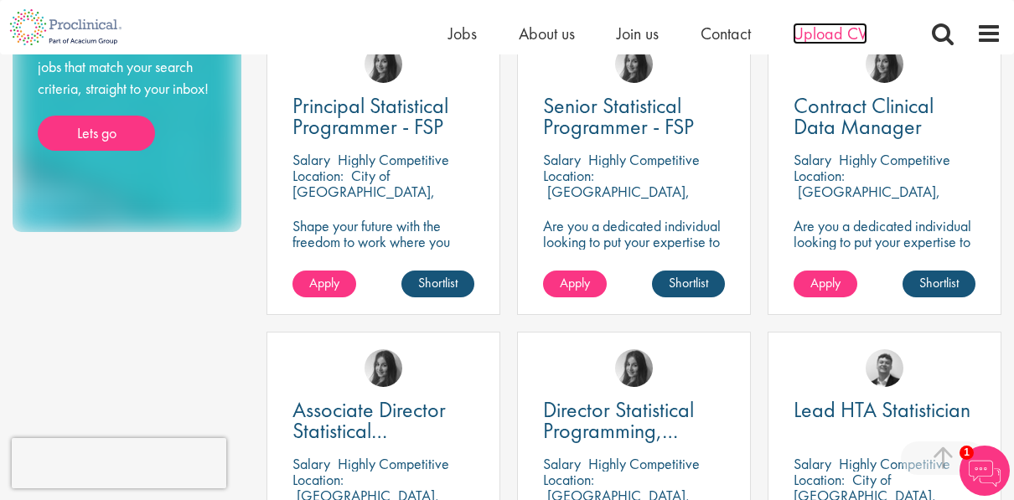
click at [862, 30] on span "Upload CV" at bounding box center [830, 34] width 75 height 22
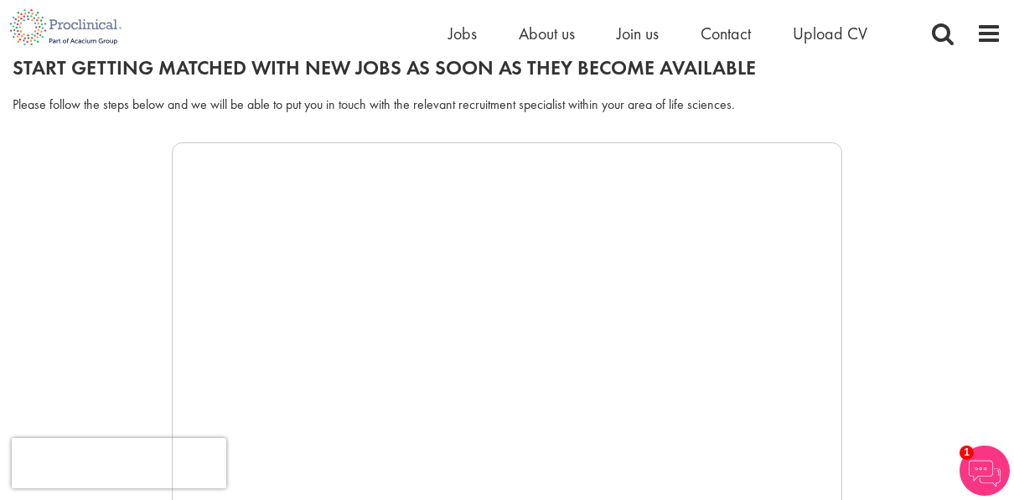
scroll to position [168, 0]
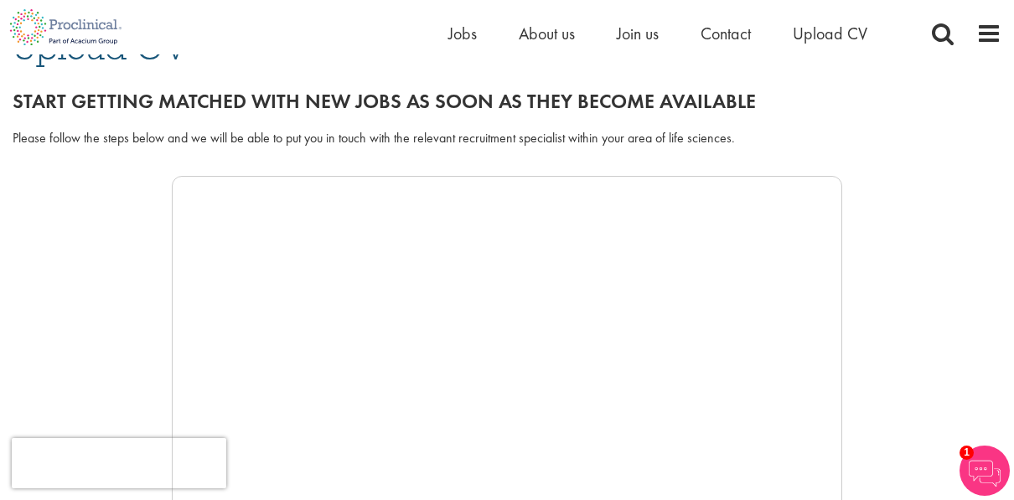
click at [148, 319] on div at bounding box center [507, 427] width 989 height 503
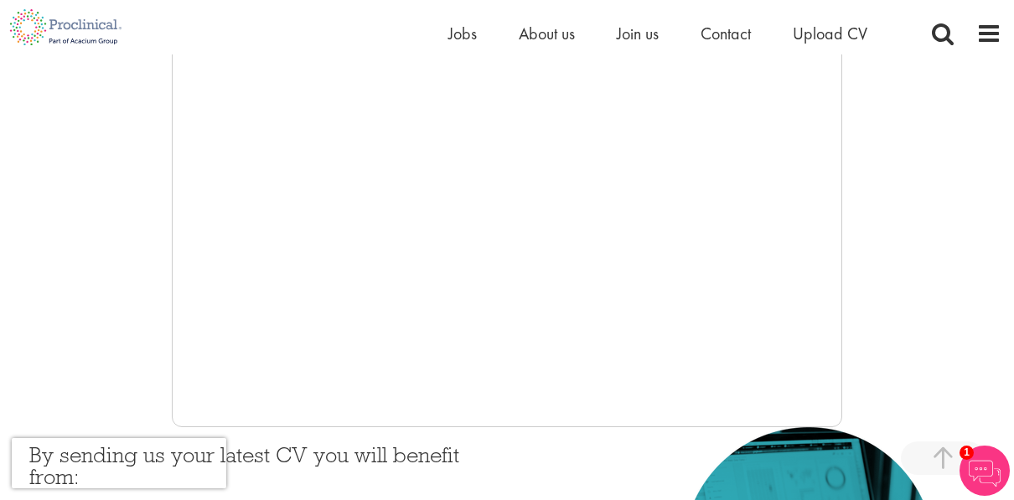
scroll to position [335, 0]
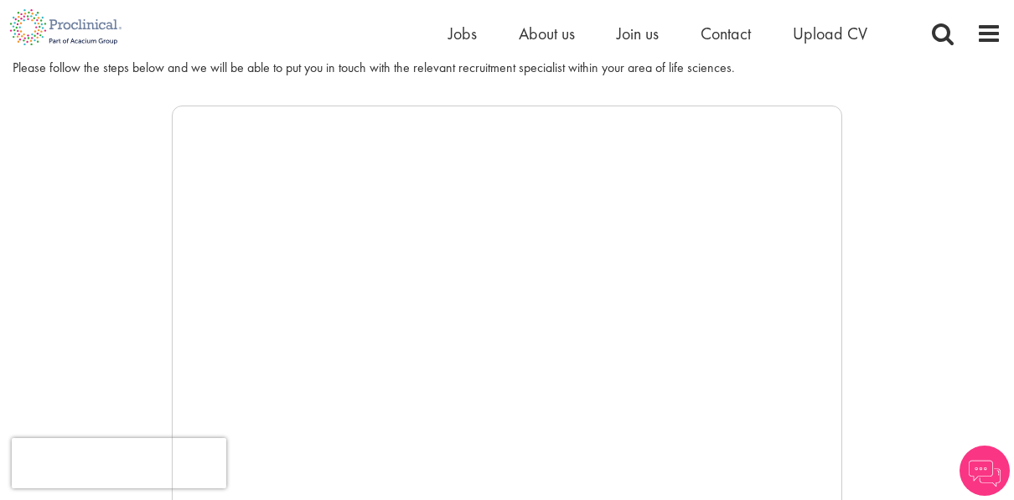
scroll to position [251, 0]
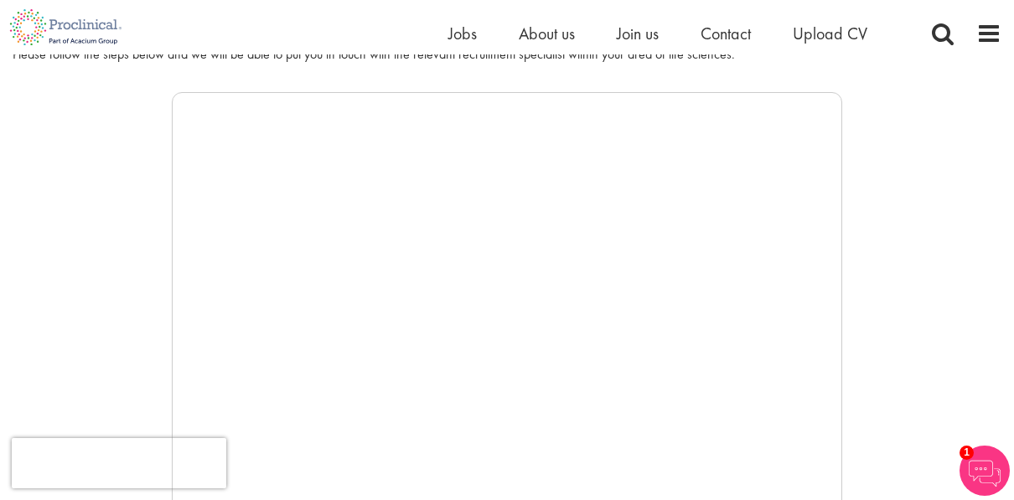
drag, startPoint x: 122, startPoint y: 324, endPoint x: 136, endPoint y: 320, distance: 13.8
click at [122, 321] on div at bounding box center [507, 343] width 989 height 503
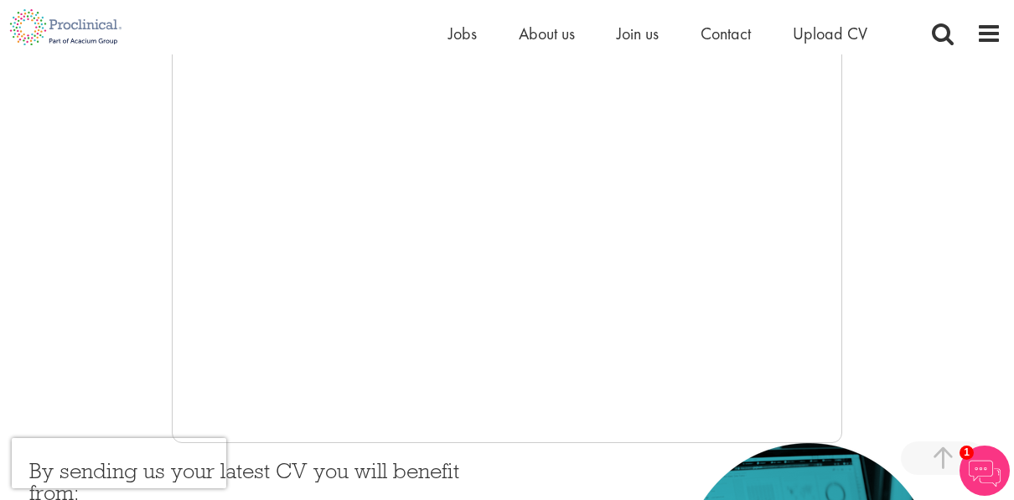
scroll to position [419, 0]
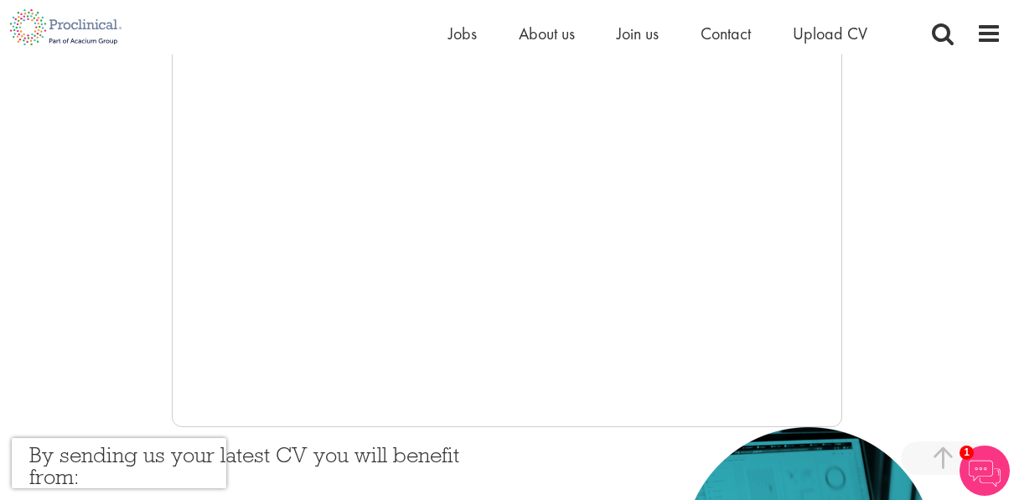
click at [153, 309] on div at bounding box center [507, 176] width 989 height 503
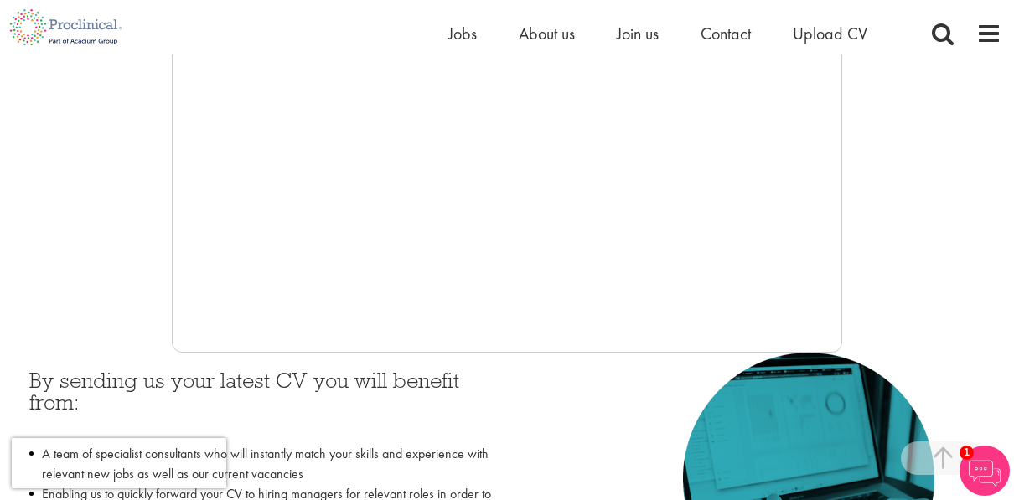
scroll to position [503, 0]
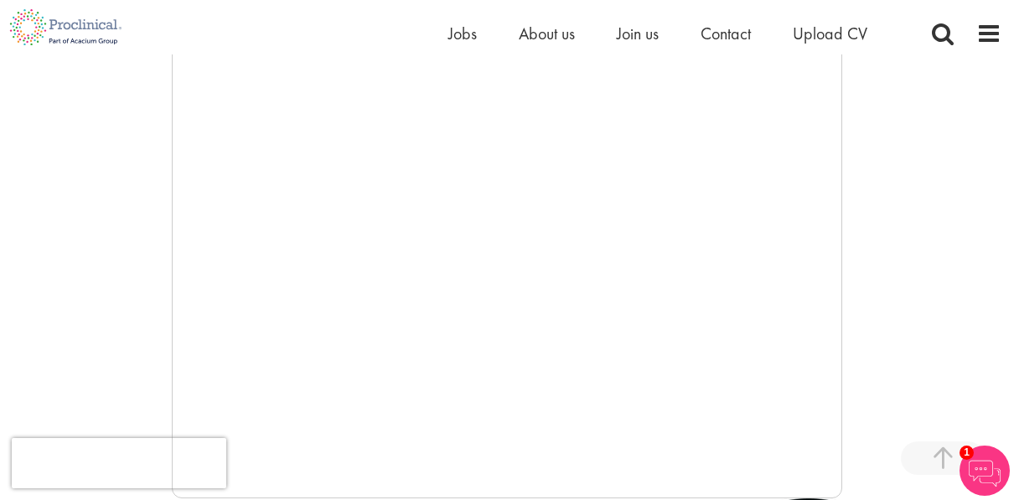
scroll to position [419, 0]
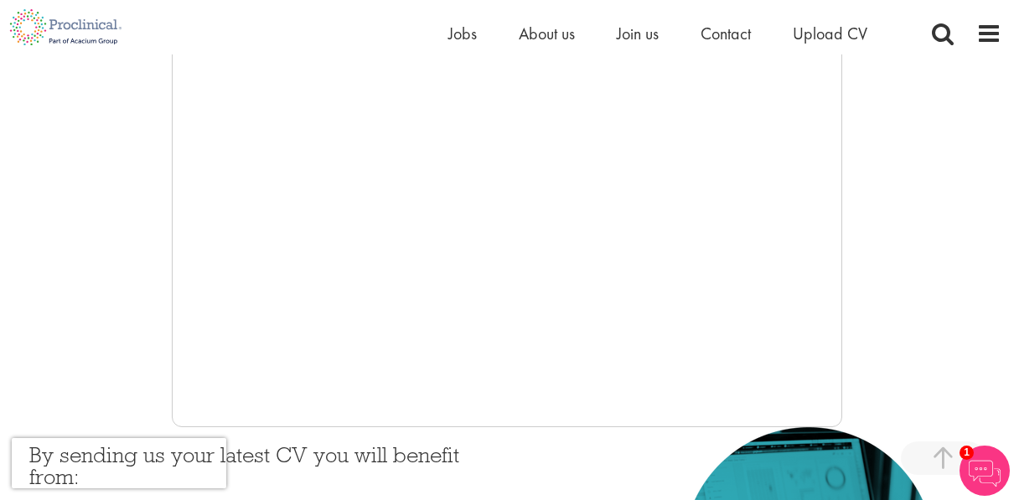
click at [137, 309] on div at bounding box center [507, 176] width 989 height 503
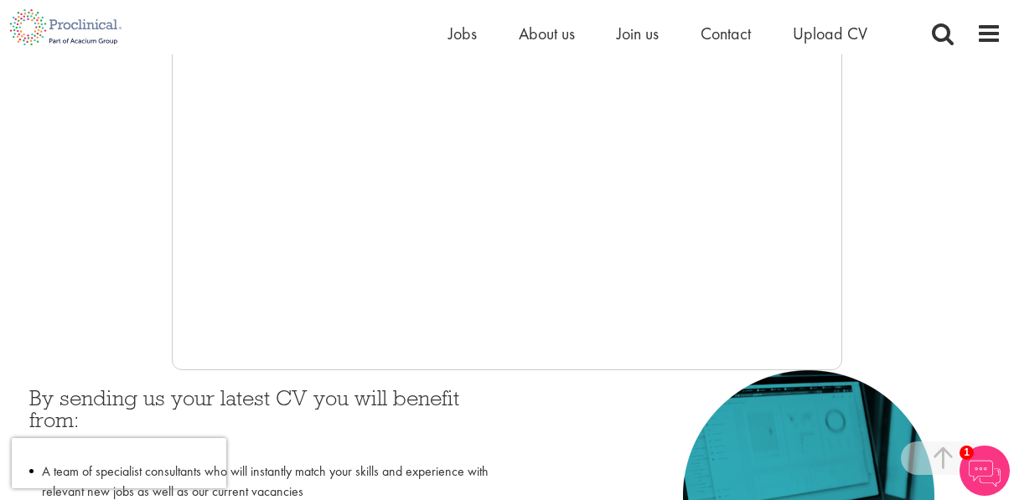
scroll to position [503, 0]
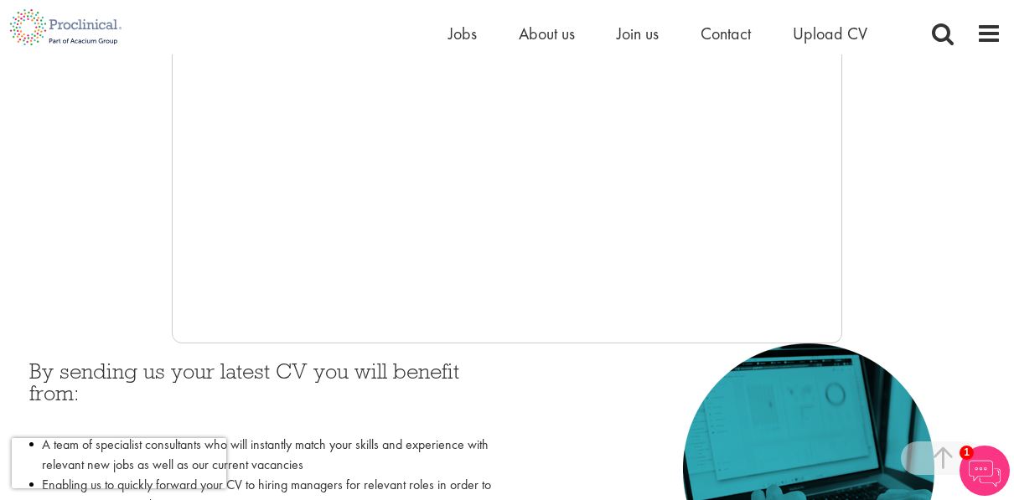
click at [106, 230] on div at bounding box center [507, 92] width 989 height 503
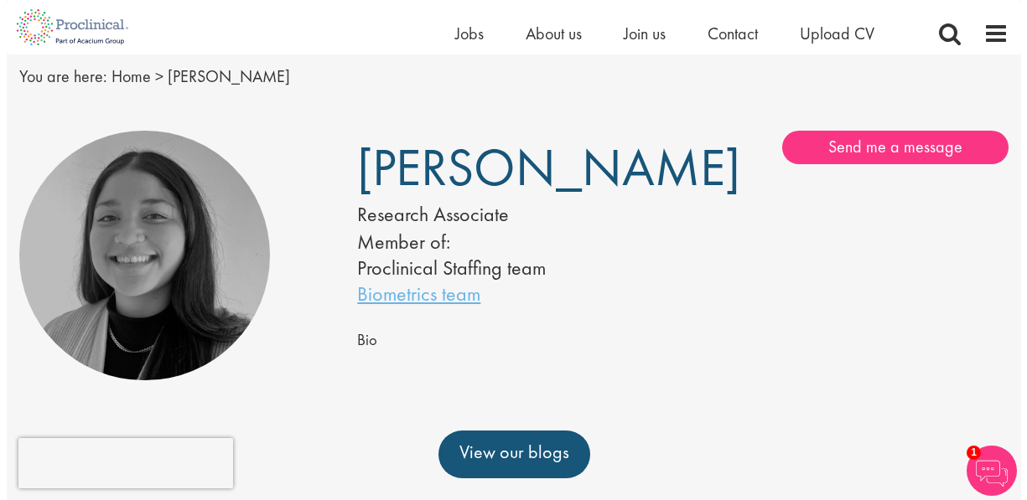
scroll to position [84, 0]
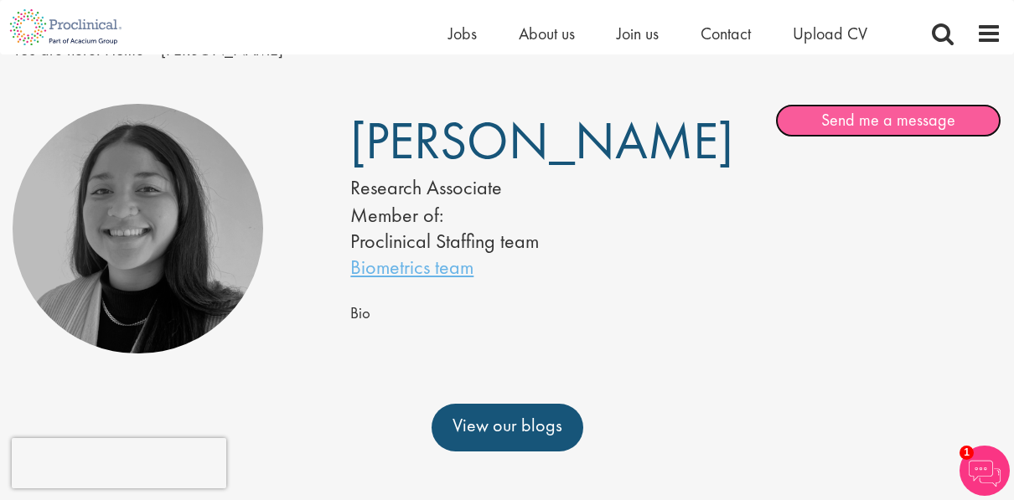
click at [815, 130] on link "Send me a message" at bounding box center [888, 121] width 226 height 34
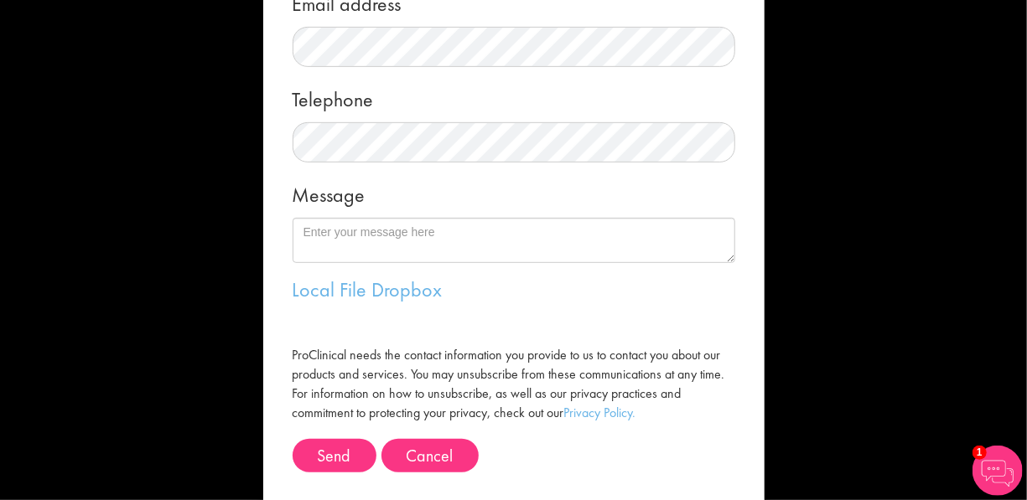
scroll to position [335, 0]
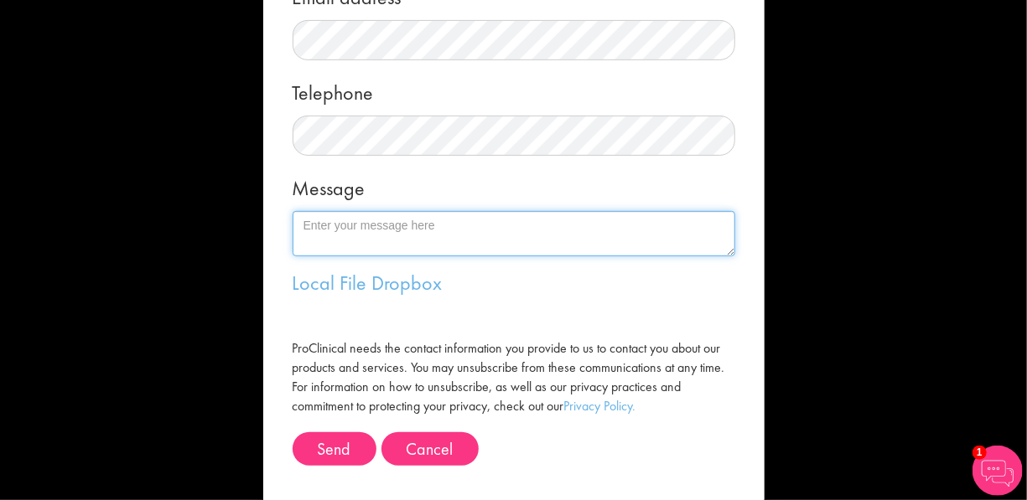
click at [354, 227] on textarea "Message" at bounding box center [514, 233] width 443 height 45
paste textarea "Hi Amy, I hope you are doing well. My name is Steven Wang, currently based in N…"
type textarea "Hi Amy, I hope you are doing well. My name is Steven Wang, currently based in N…"
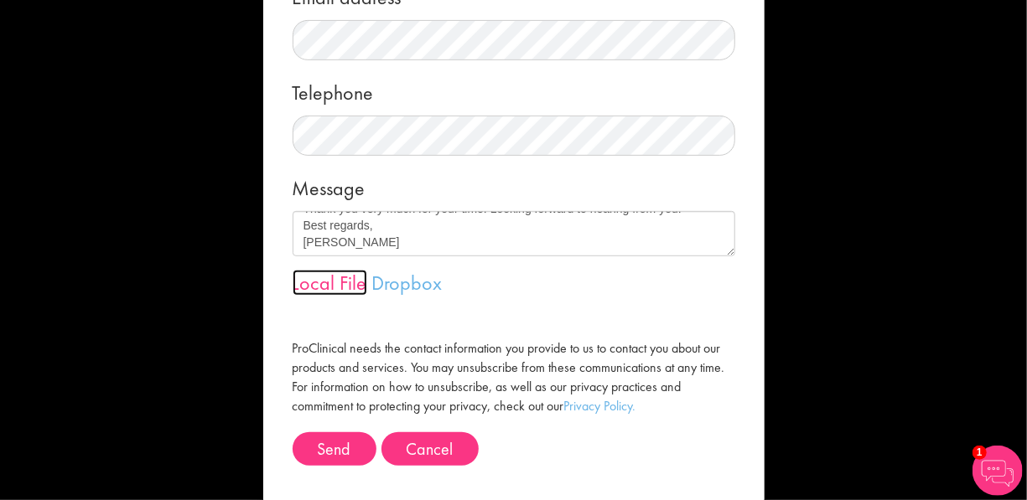
click at [320, 291] on link "Local File" at bounding box center [330, 283] width 75 height 26
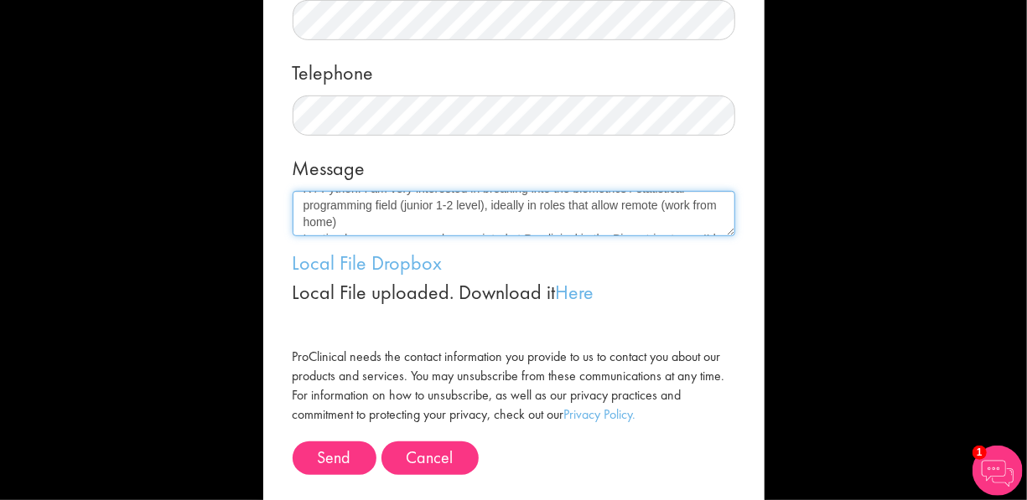
scroll to position [392, 0]
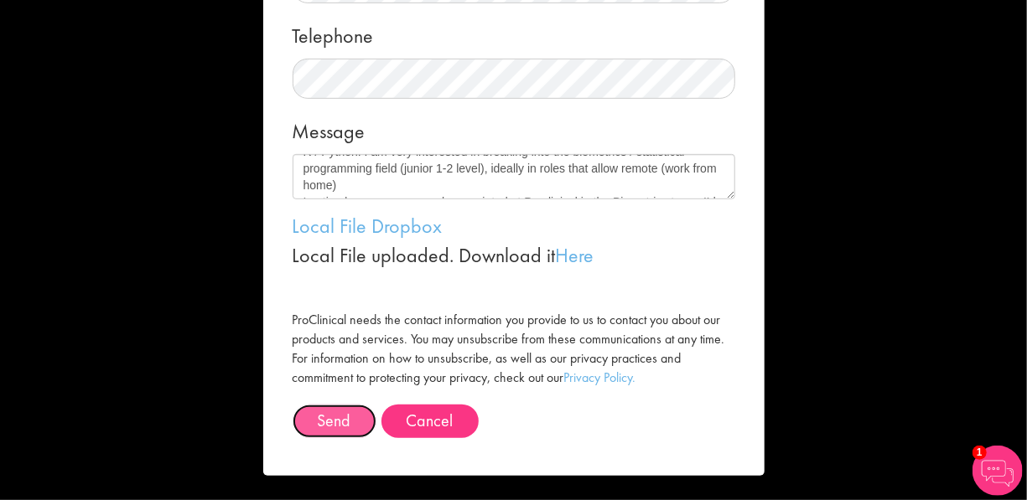
click at [314, 422] on button "Send" at bounding box center [335, 422] width 84 height 34
click at [308, 422] on button "Send" at bounding box center [335, 422] width 84 height 34
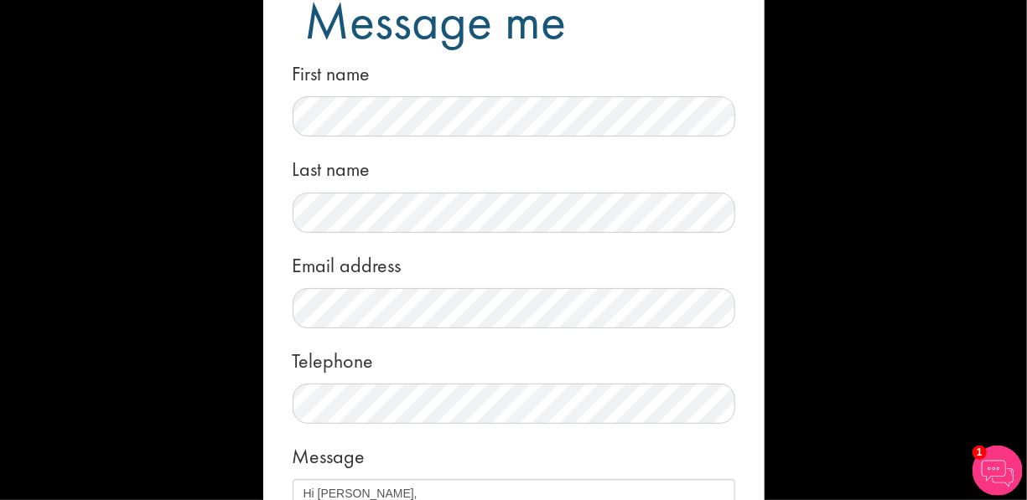
scroll to position [0, 0]
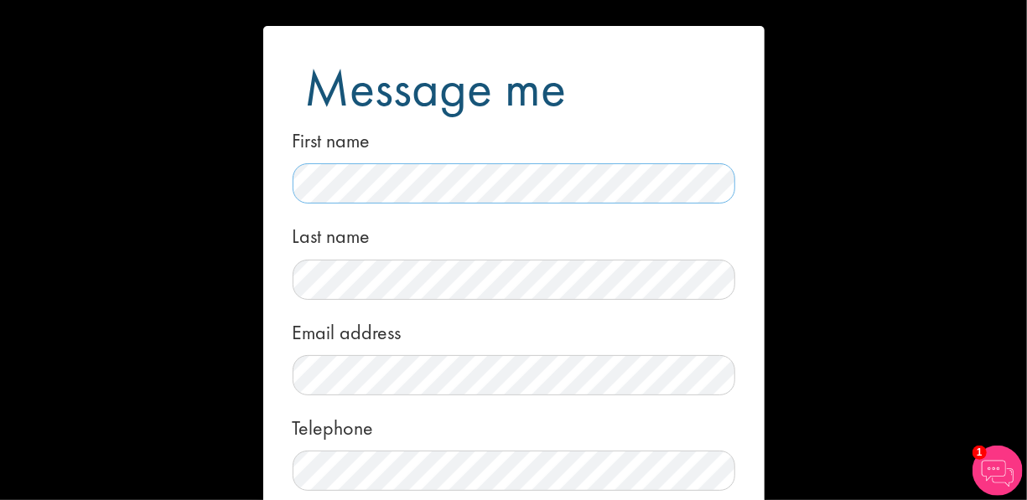
click at [240, 194] on div "Message me First name Last name Email address Telephone Message Local File Drop…" at bounding box center [513, 250] width 1027 height 500
drag, startPoint x: 277, startPoint y: 303, endPoint x: 288, endPoint y: 300, distance: 12.2
click at [279, 306] on form "Message me First name Last name Email address Telephone Message Local File Drop…" at bounding box center [514, 447] width 476 height 842
click at [199, 285] on div "Message me First name Last name Email address Telephone Message Local File Drop…" at bounding box center [513, 250] width 1027 height 500
click at [607, 234] on div "Last name" at bounding box center [514, 257] width 443 height 83
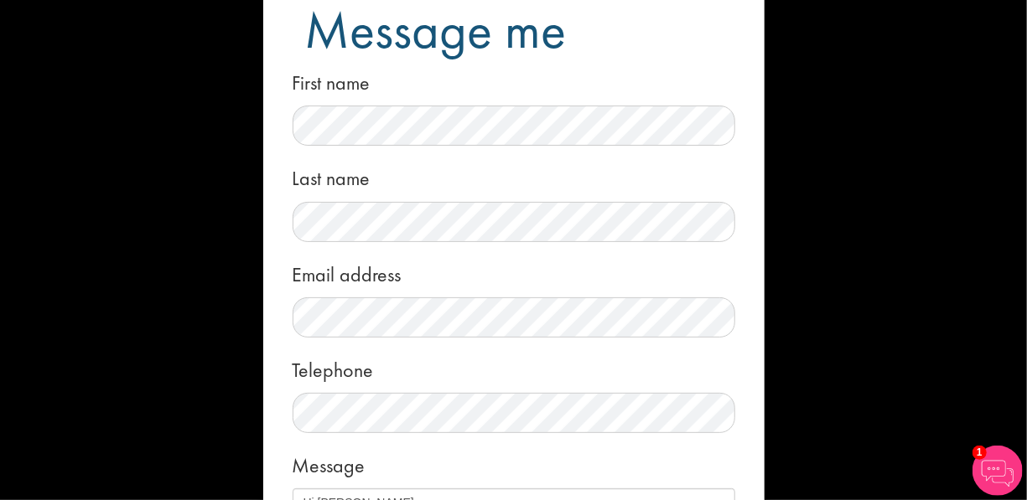
scroll to position [84, 0]
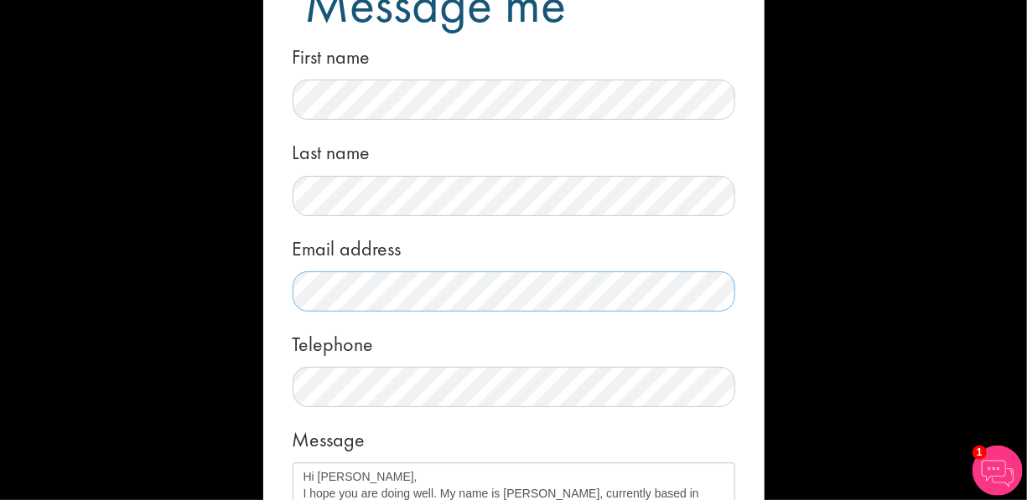
click at [116, 320] on div "Message me First name Last name Email address Telephone Message Local File Drop…" at bounding box center [513, 250] width 1027 height 500
click at [276, 257] on form "Message me First name Last name Email address Telephone Message Local File Drop…" at bounding box center [514, 363] width 476 height 842
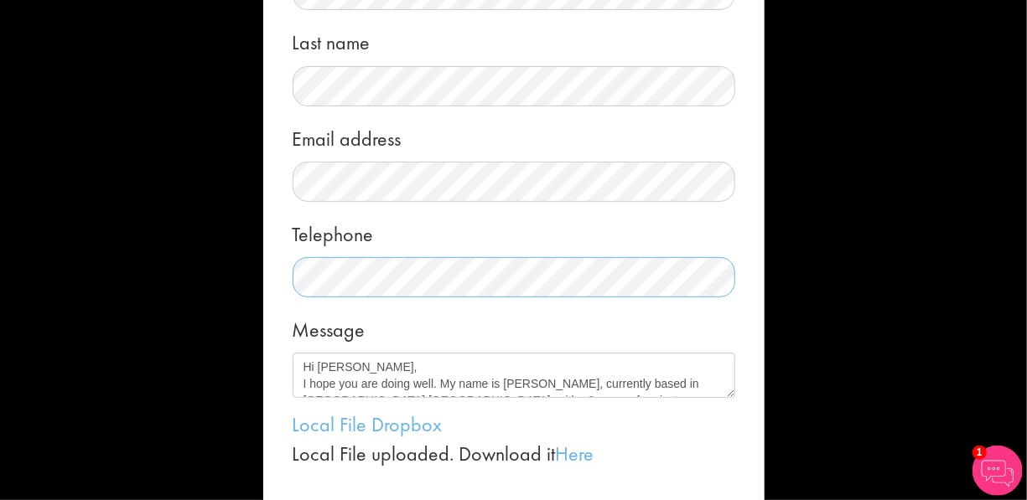
scroll to position [392, 0]
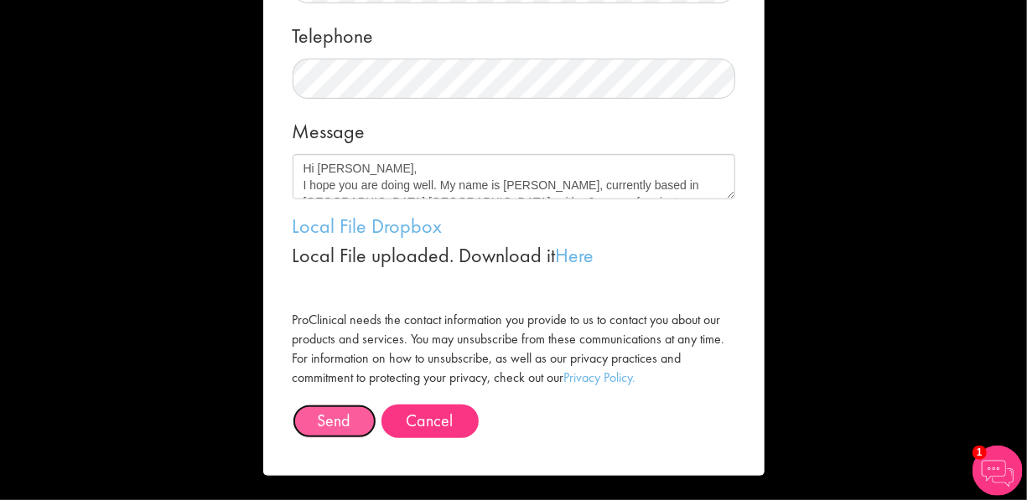
drag, startPoint x: 325, startPoint y: 420, endPoint x: 332, endPoint y: 412, distance: 10.7
click at [325, 420] on span "Send" at bounding box center [335, 421] width 34 height 22
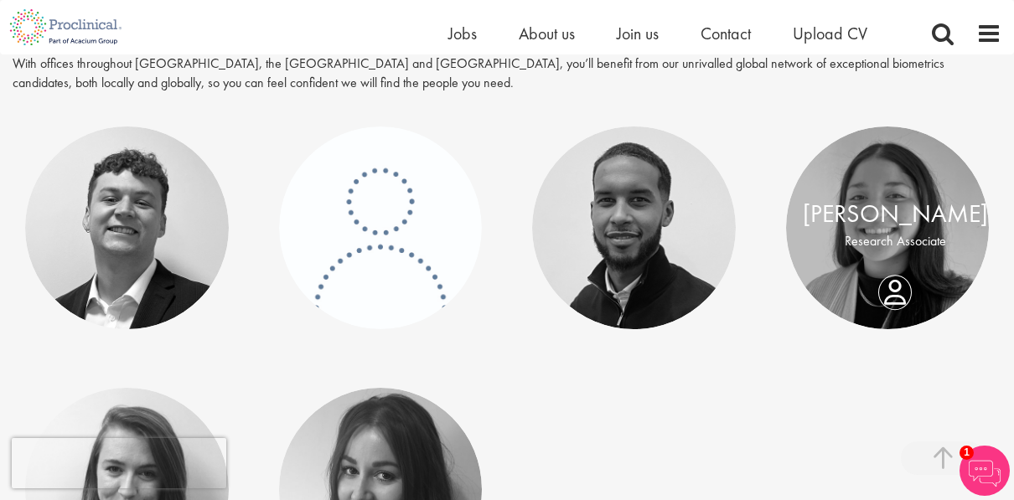
scroll to position [419, 0]
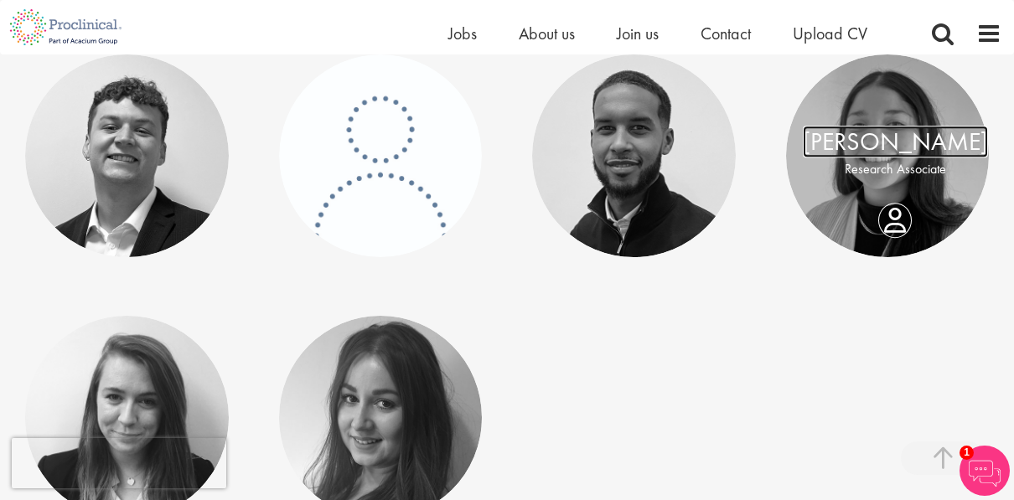
click at [888, 153] on link "[PERSON_NAME]" at bounding box center [895, 142] width 185 height 32
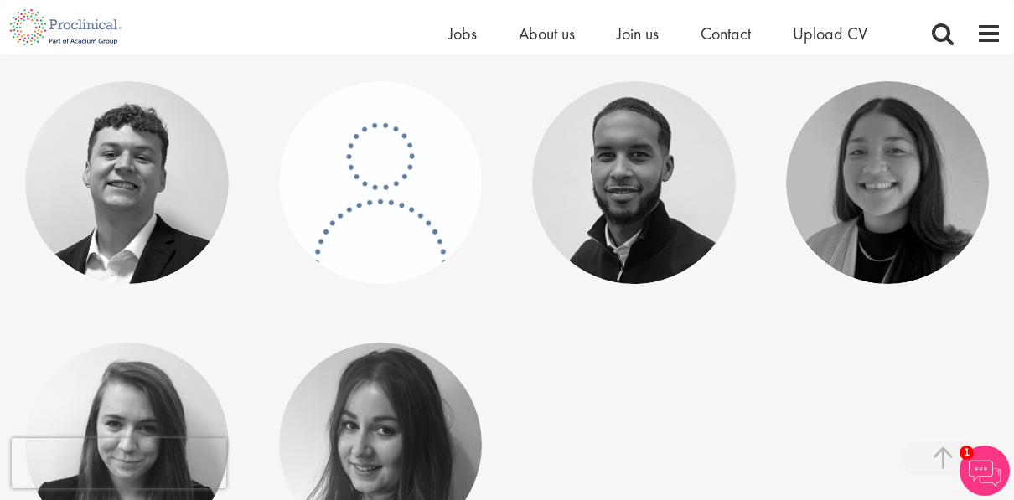
scroll to position [419, 0]
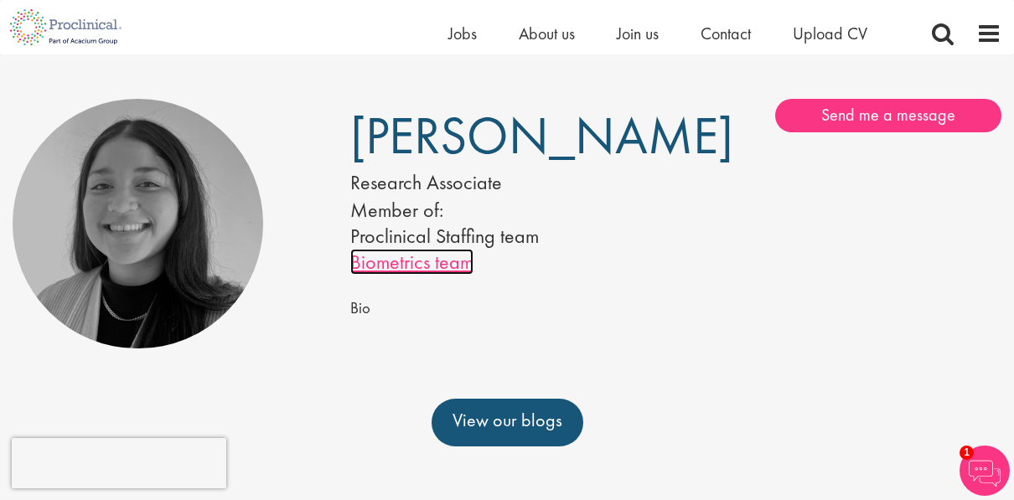
scroll to position [84, 0]
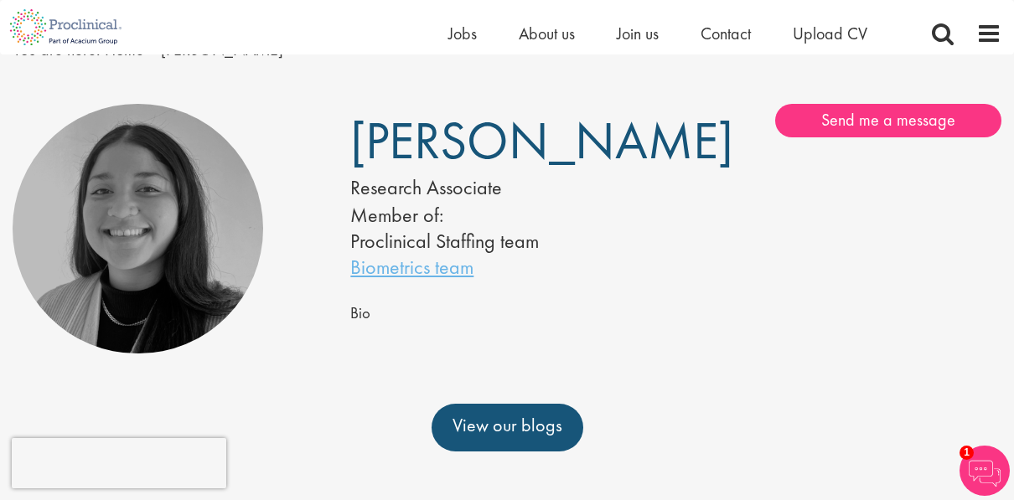
click at [980, 470] on img at bounding box center [985, 471] width 50 height 50
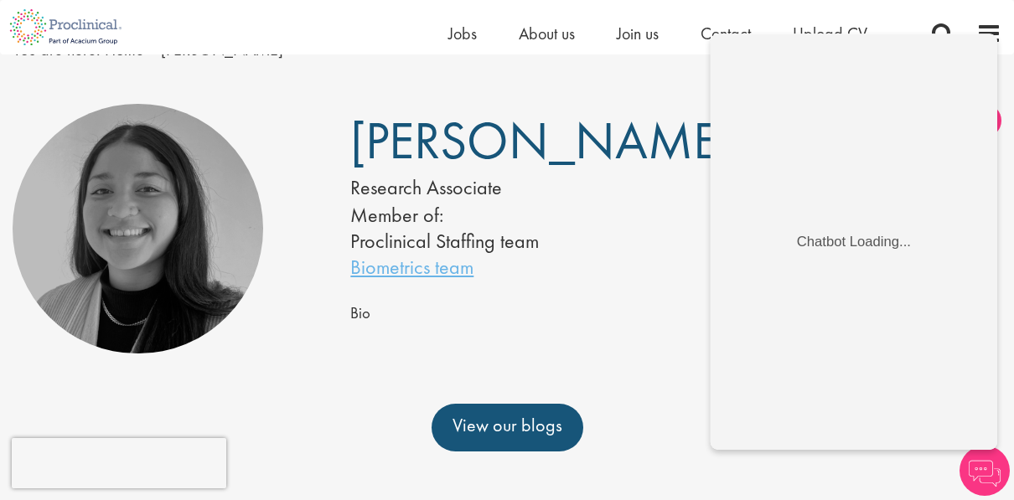
click at [668, 220] on div "Amy Kannemeyer Research Associate Member of: Proclinical Staffing team Biometri…" at bounding box center [507, 192] width 338 height 176
click at [518, 326] on div "Bio" at bounding box center [675, 313] width 651 height 25
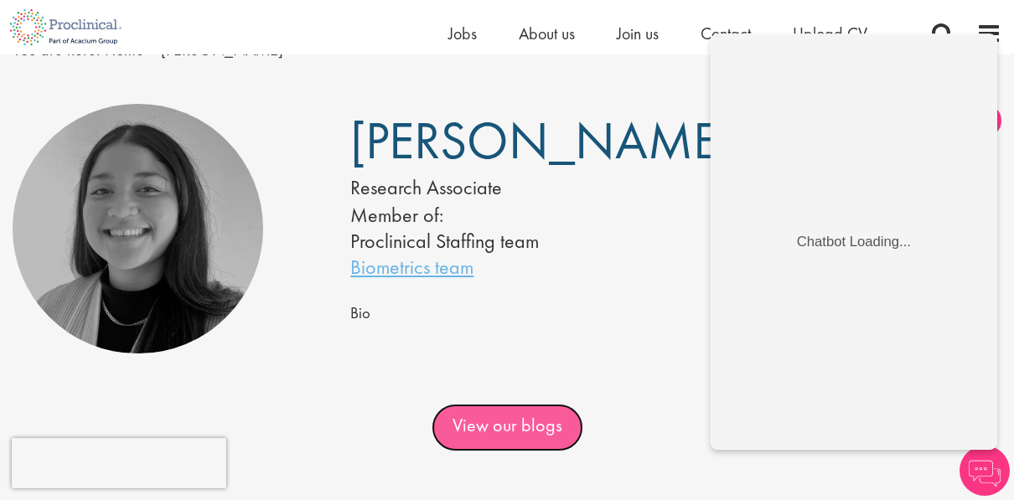
click at [506, 451] on link "View our blogs" at bounding box center [508, 427] width 152 height 47
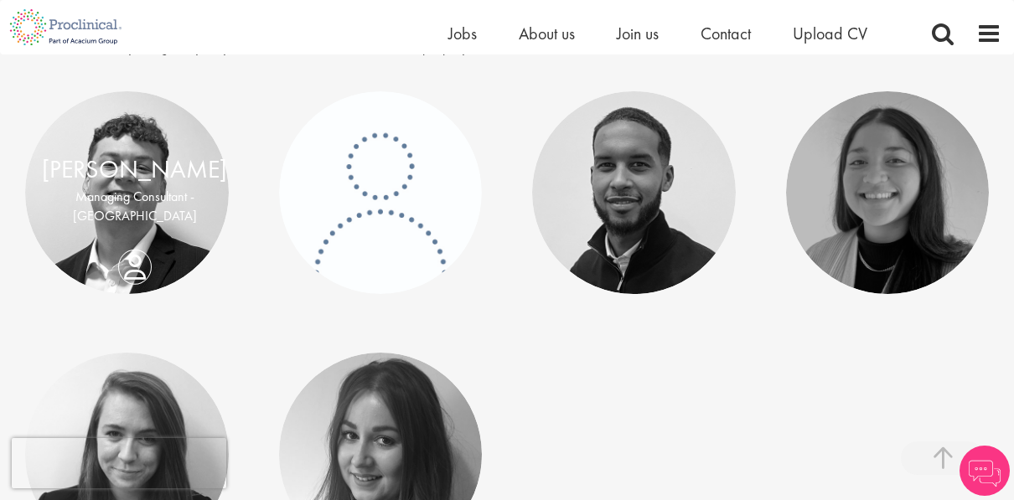
scroll to position [419, 0]
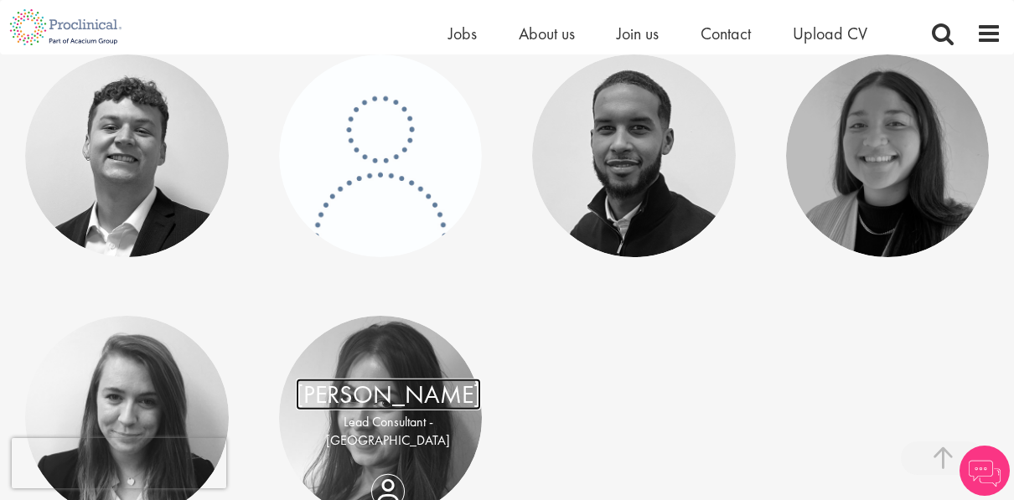
click at [386, 410] on link "[PERSON_NAME]" at bounding box center [388, 394] width 185 height 32
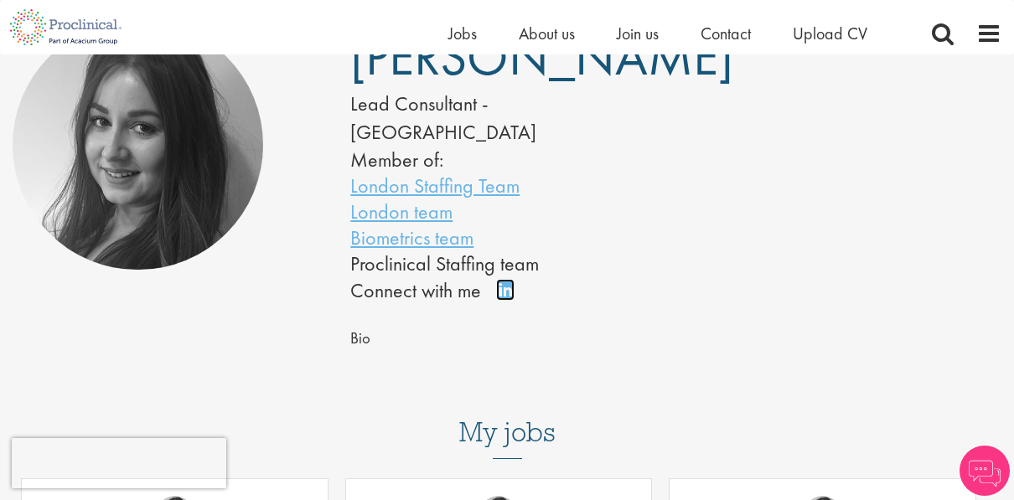
click at [503, 298] on link "Connect on LinkedIn" at bounding box center [510, 298] width 29 height 0
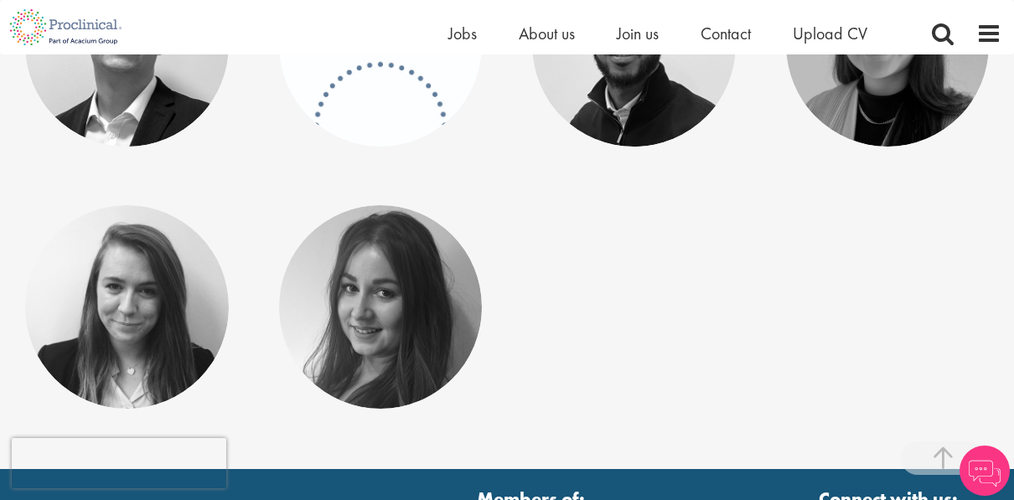
scroll to position [670, 0]
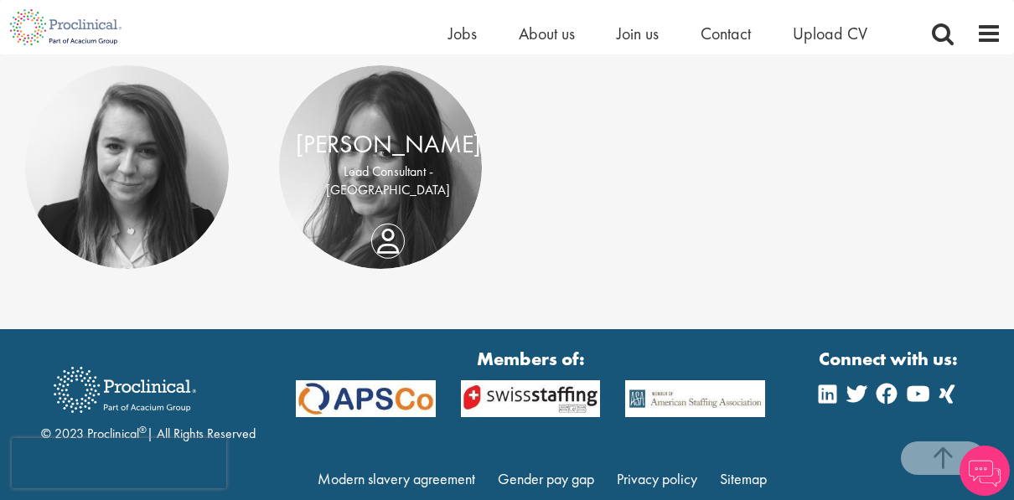
click at [382, 209] on div "Heidi Hennigan Lead Consultant - Europe" at bounding box center [388, 167] width 219 height 83
click at [397, 159] on link "[PERSON_NAME]" at bounding box center [388, 143] width 185 height 32
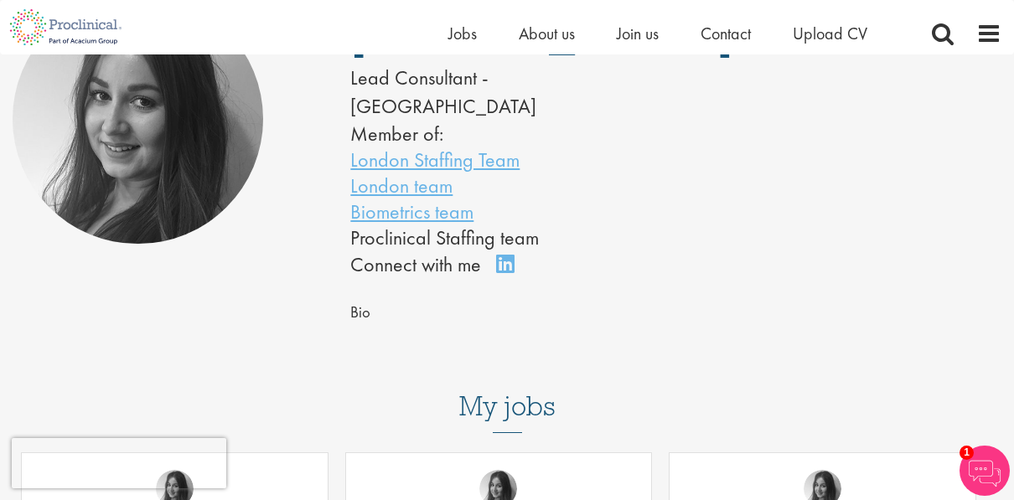
scroll to position [168, 0]
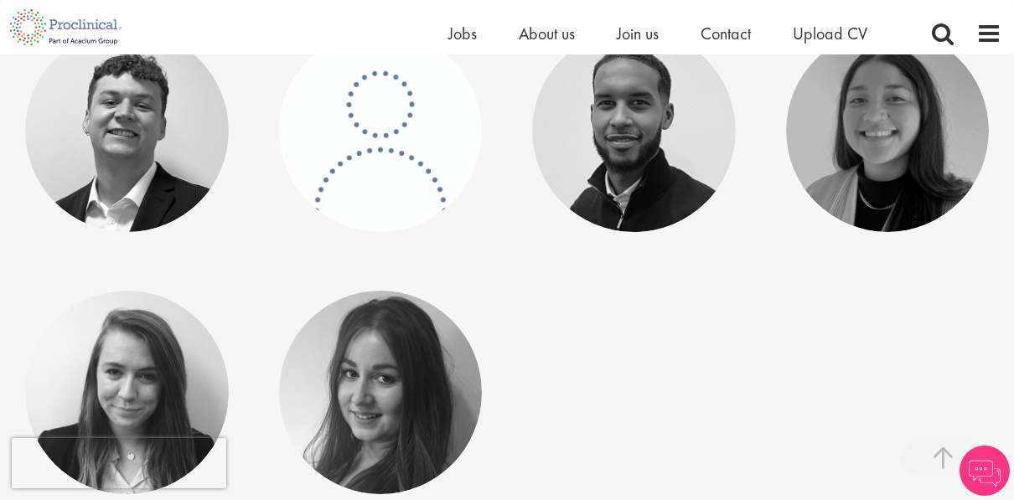
scroll to position [418, 0]
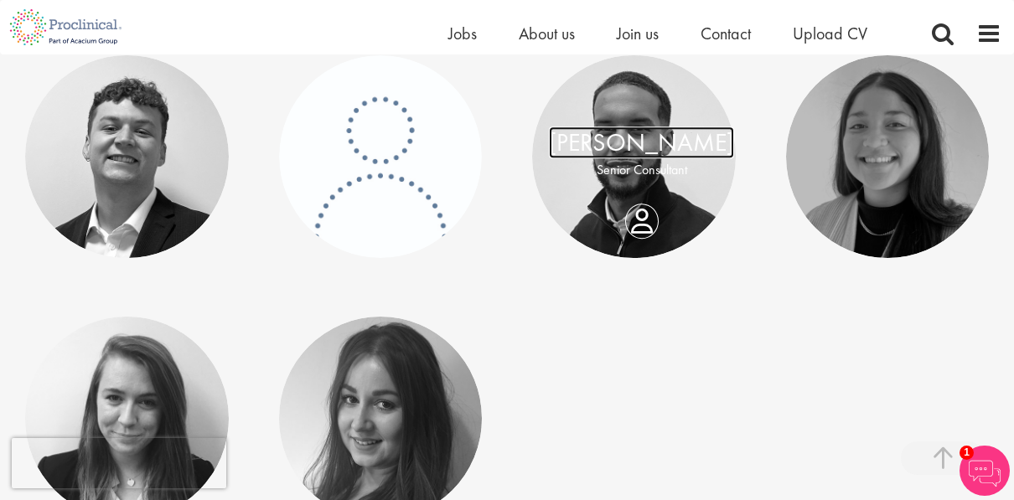
click at [652, 157] on link "[PERSON_NAME]" at bounding box center [641, 143] width 185 height 32
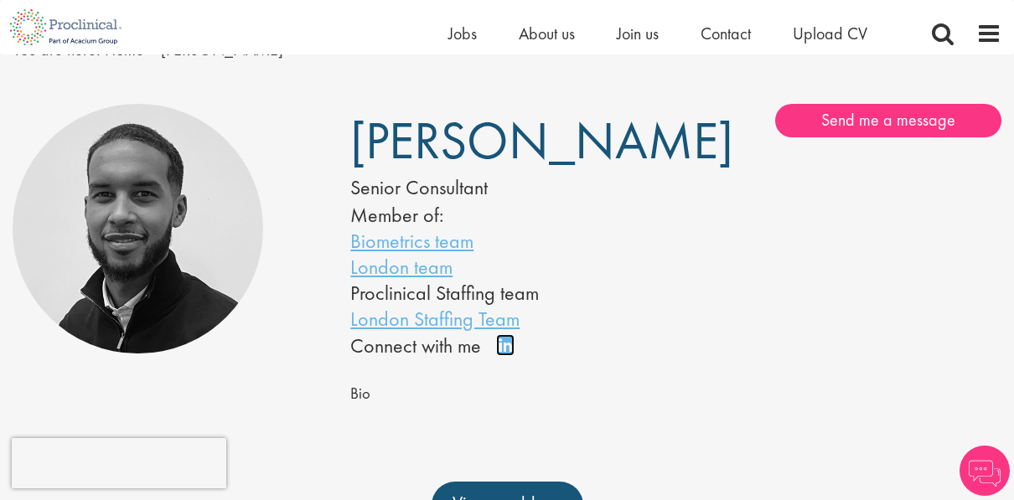
click at [507, 353] on link "Connect on LinkedIn" at bounding box center [510, 353] width 29 height 0
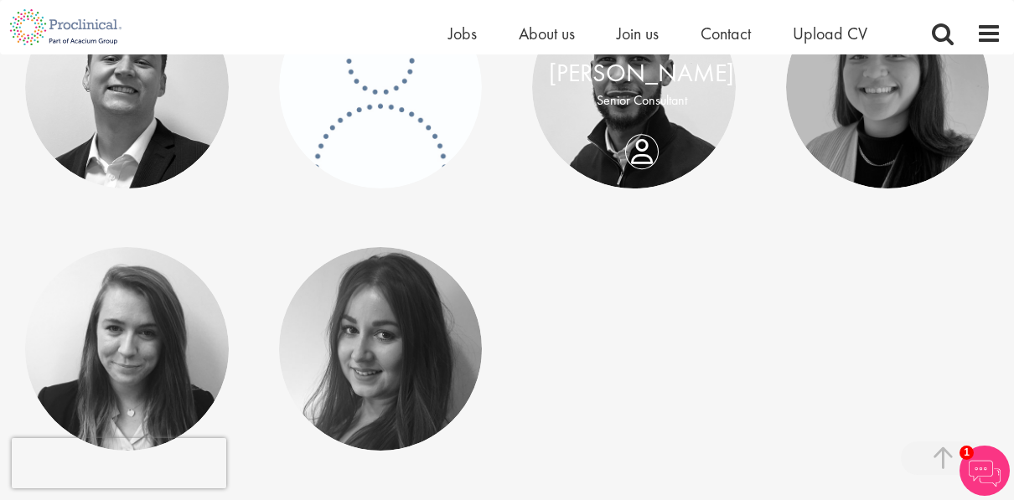
scroll to position [585, 0]
